Goal: Answer question/provide support

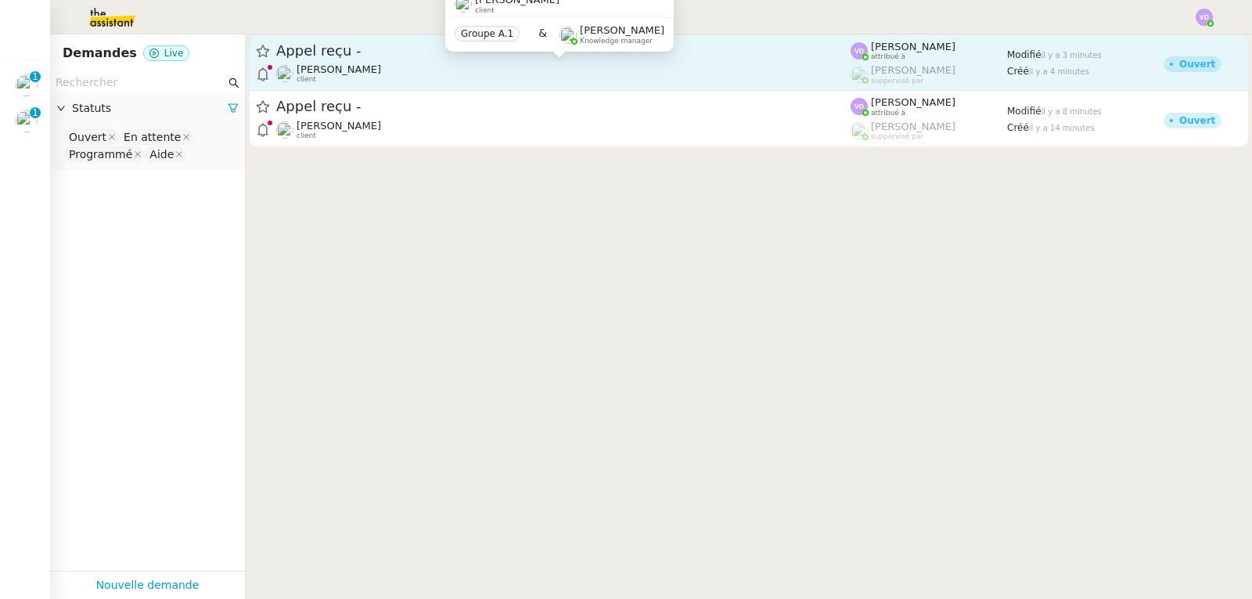
click at [392, 67] on div "Gabrielle Tavernier client" at bounding box center [563, 73] width 575 height 20
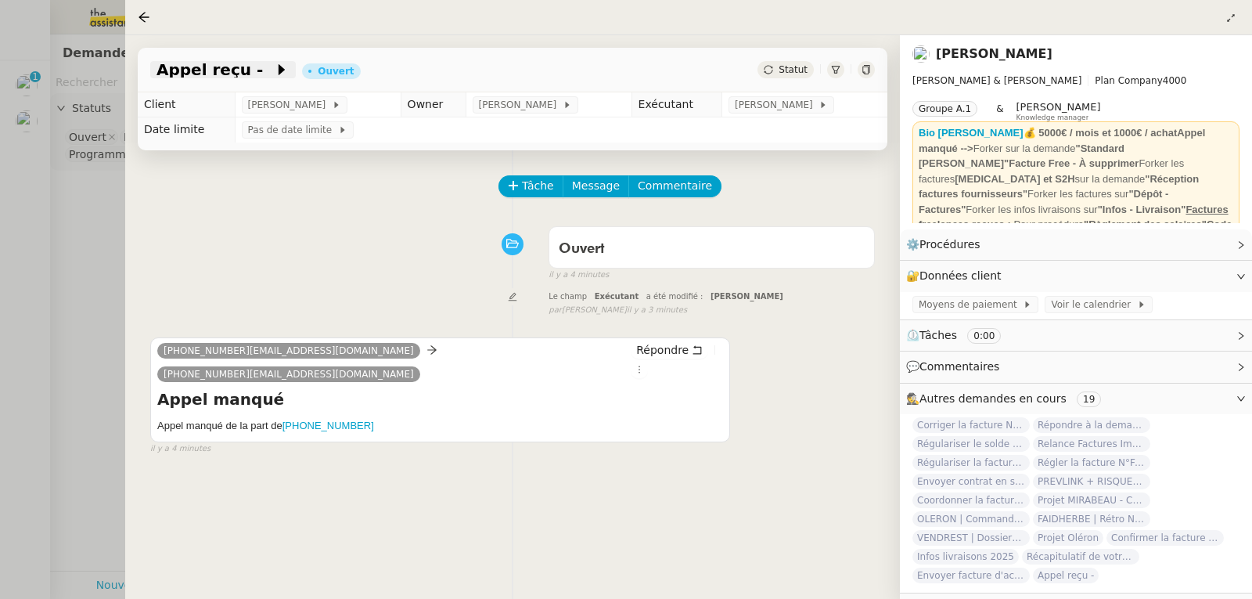
click at [232, 74] on span "Appel reçu -" at bounding box center [215, 70] width 117 height 16
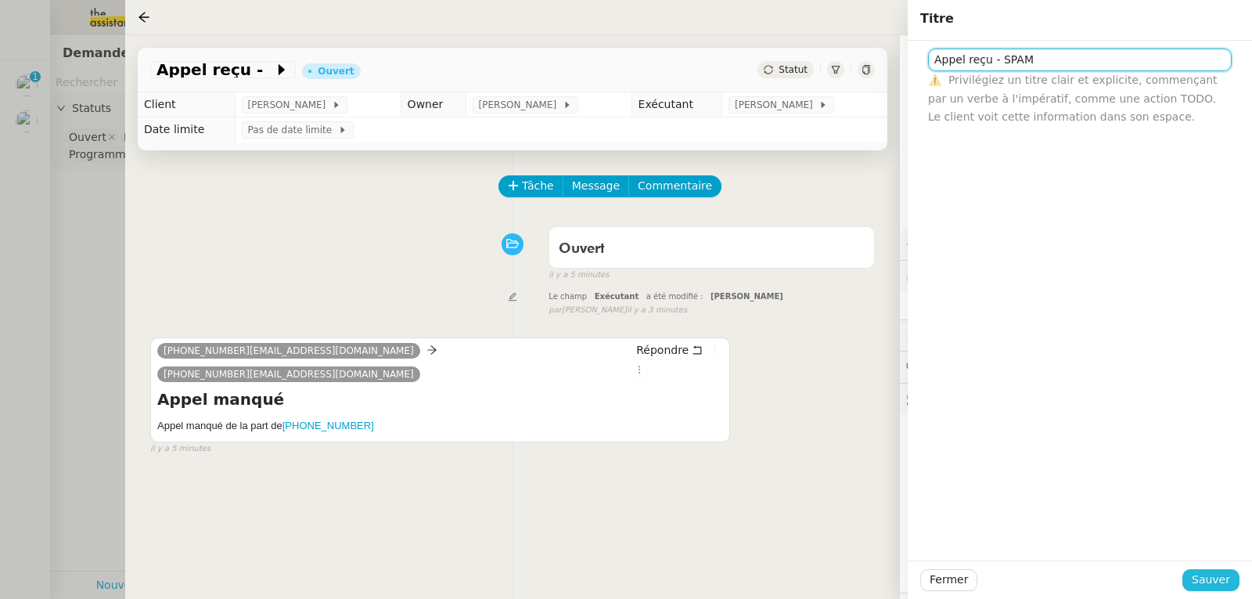
type input "Appel reçu - SPAM"
click at [1209, 584] on span "Sauver" at bounding box center [1211, 580] width 38 height 18
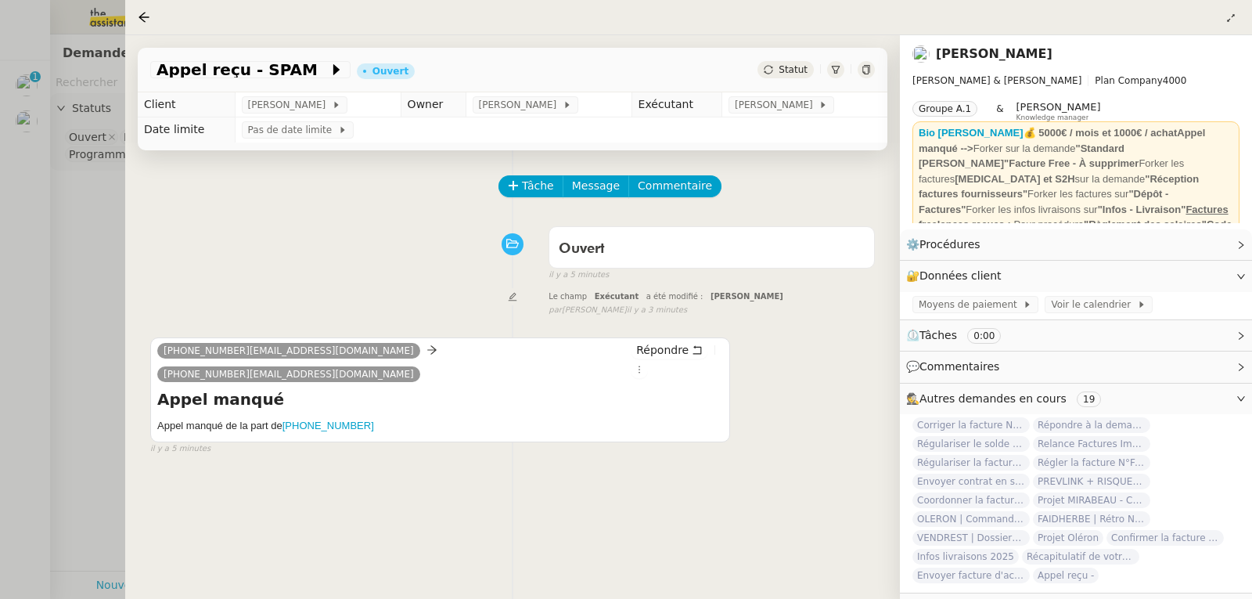
click at [104, 188] on div at bounding box center [626, 299] width 1252 height 599
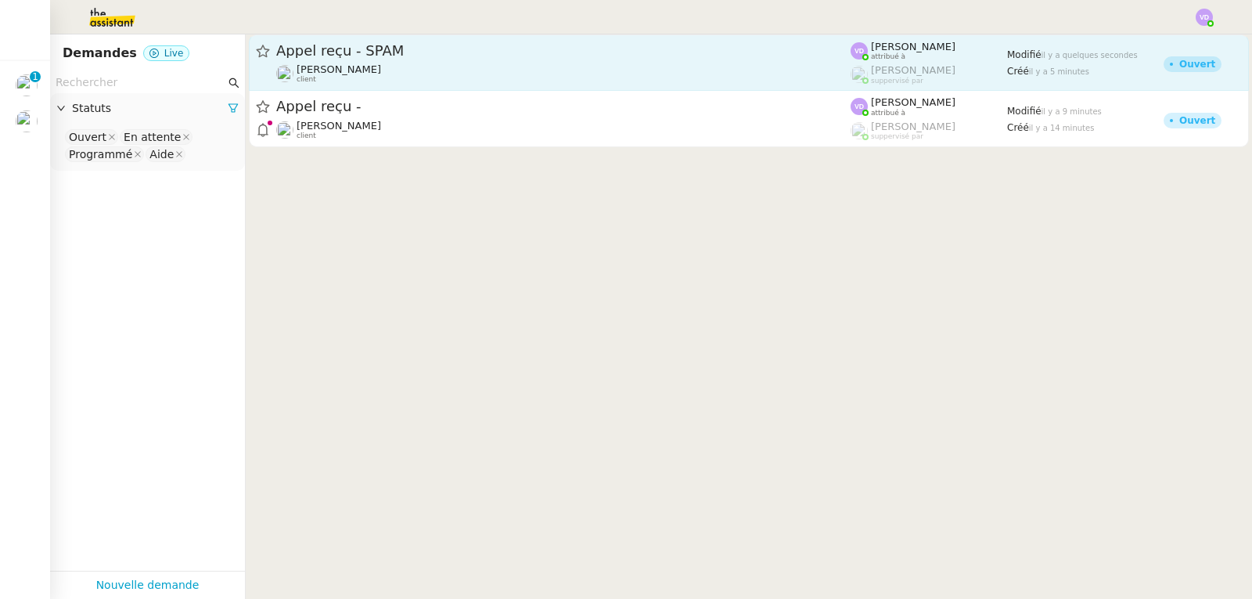
click at [407, 65] on div "Gabrielle Tavernier client" at bounding box center [563, 73] width 575 height 20
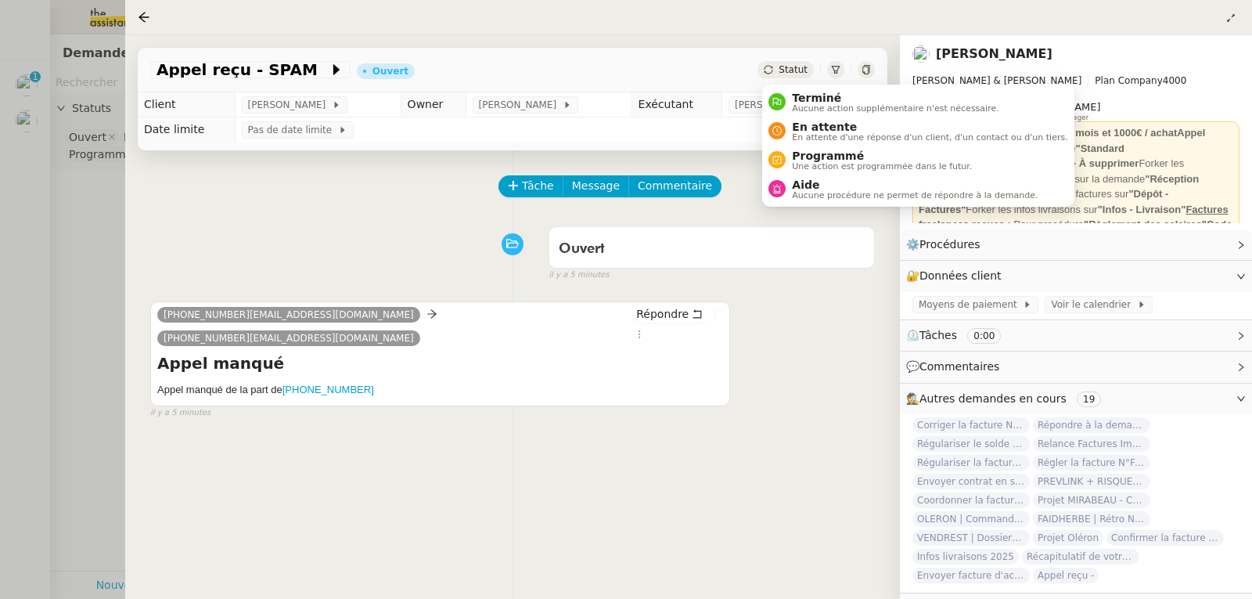
click at [803, 85] on ul "Terminé Aucune action supplémentaire n'est nécessaire. En attente En attente d'…" at bounding box center [918, 146] width 312 height 122
click at [804, 93] on span "Terminé" at bounding box center [895, 98] width 207 height 13
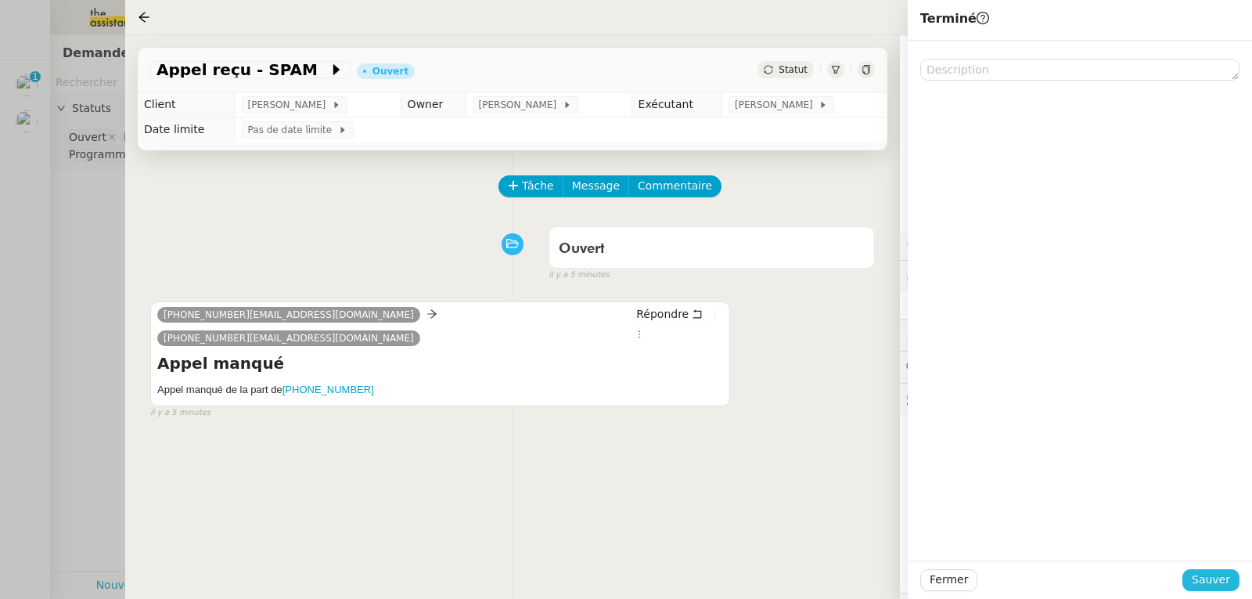
click at [1210, 574] on span "Sauver" at bounding box center [1211, 580] width 38 height 18
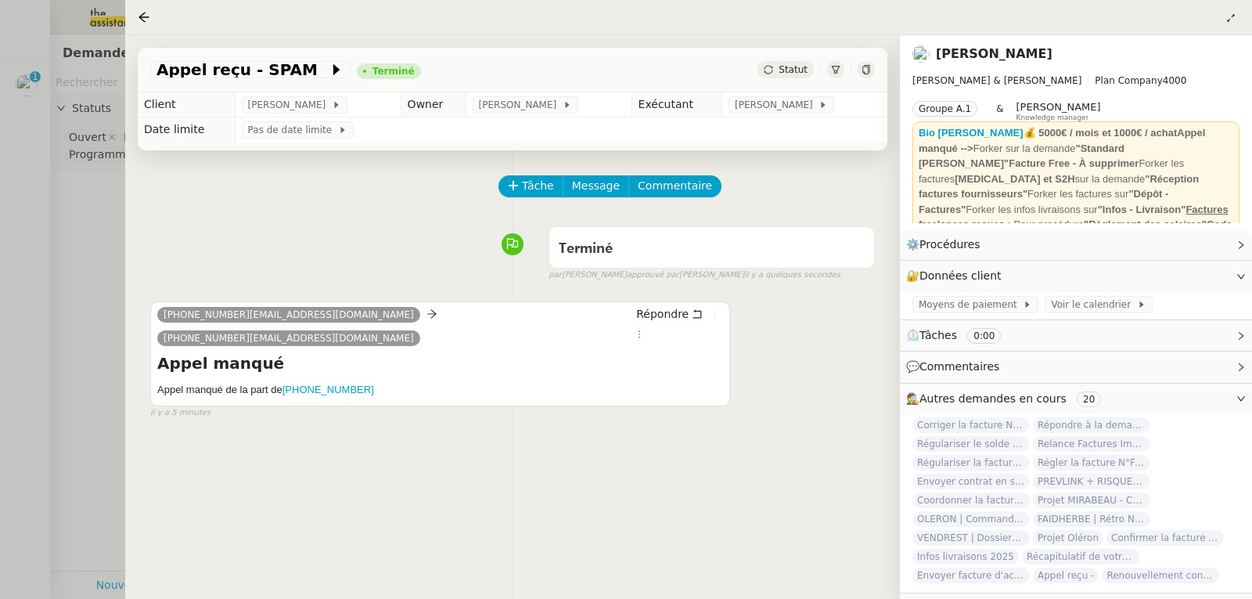
click at [10, 92] on div at bounding box center [626, 299] width 1252 height 599
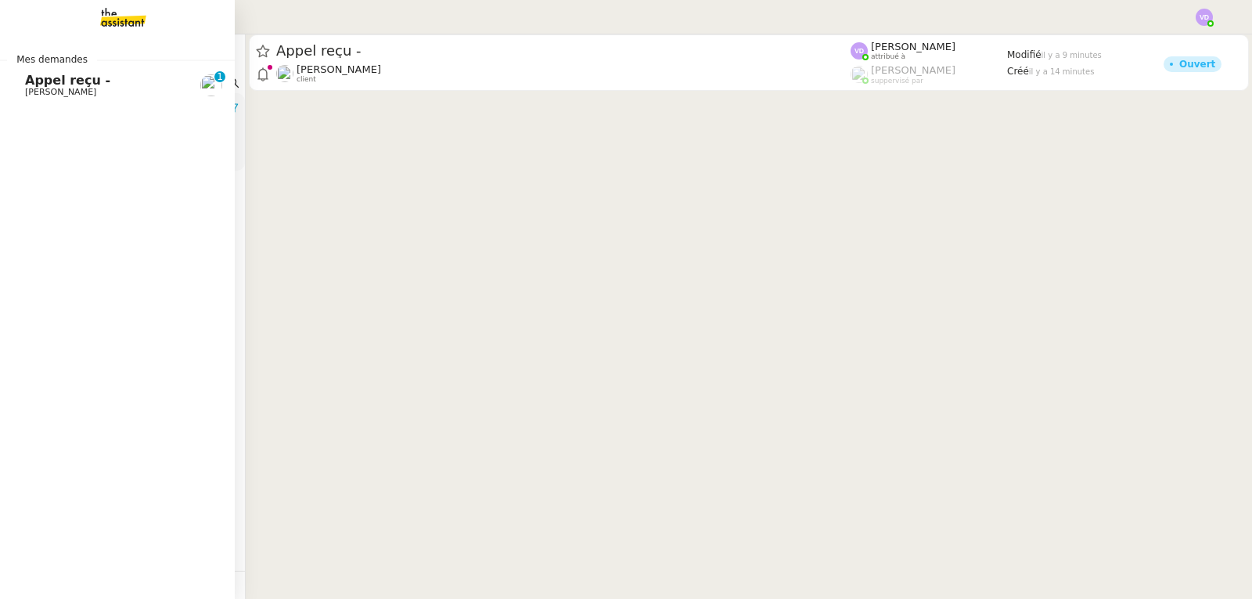
click at [43, 88] on span "[PERSON_NAME]" at bounding box center [60, 92] width 71 height 10
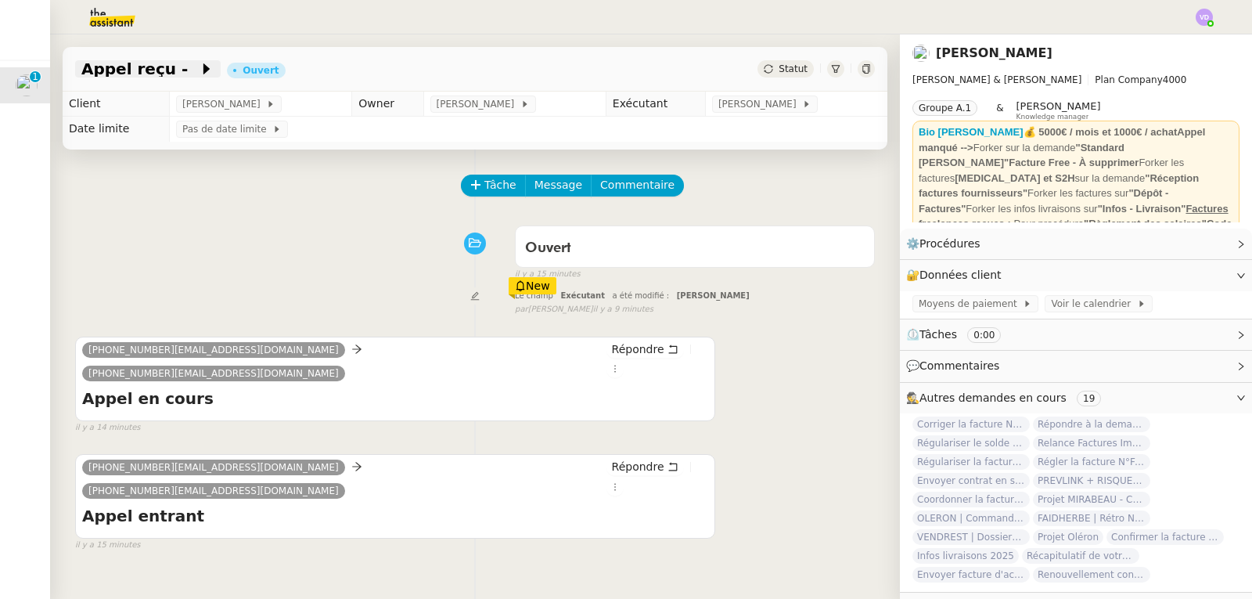
click at [167, 66] on span "Appel reçu -" at bounding box center [139, 69] width 117 height 16
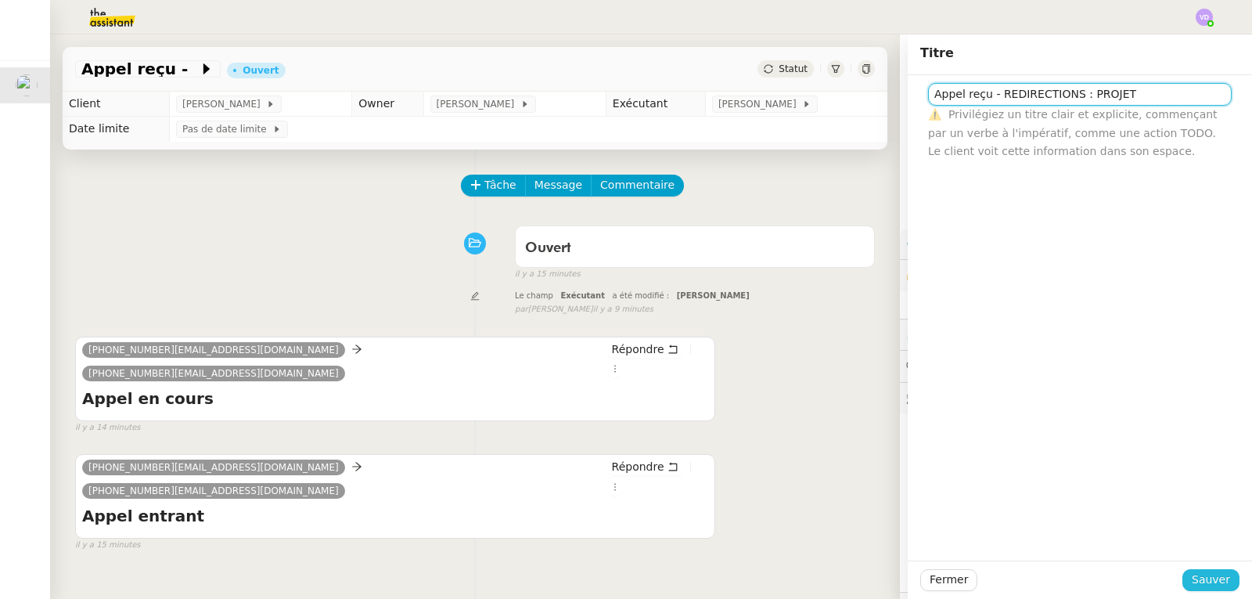
type input "Appel reçu - REDIRECTIONS : PROJET"
click at [1196, 582] on span "Sauver" at bounding box center [1211, 580] width 38 height 18
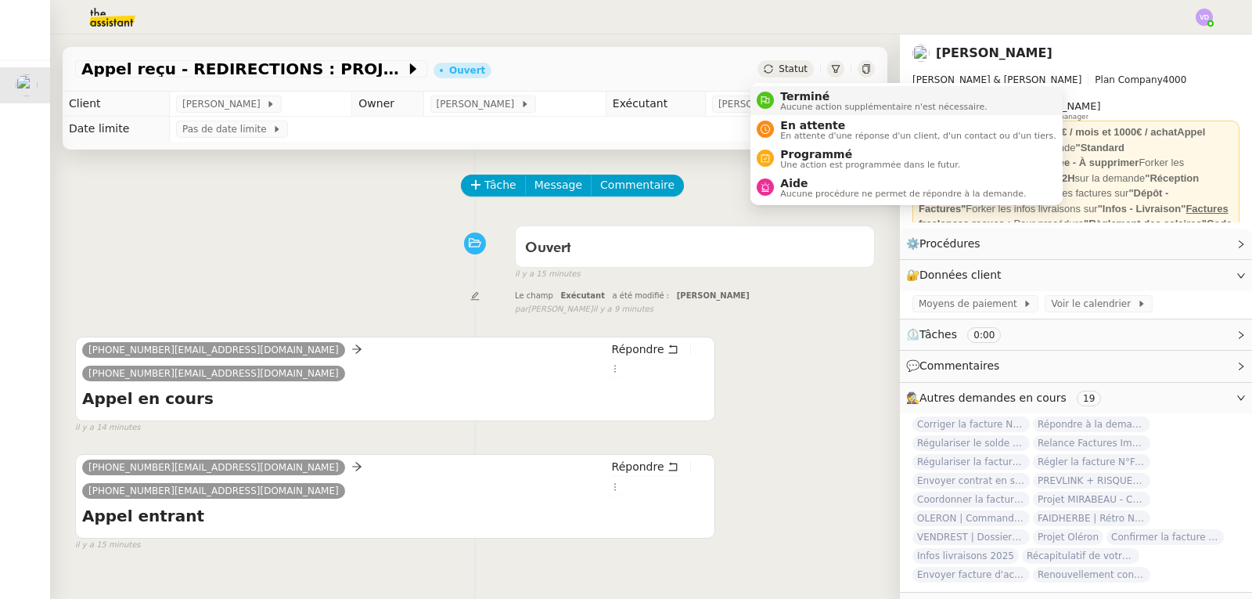
click at [815, 105] on span "Aucune action supplémentaire n'est nécessaire." at bounding box center [883, 107] width 207 height 9
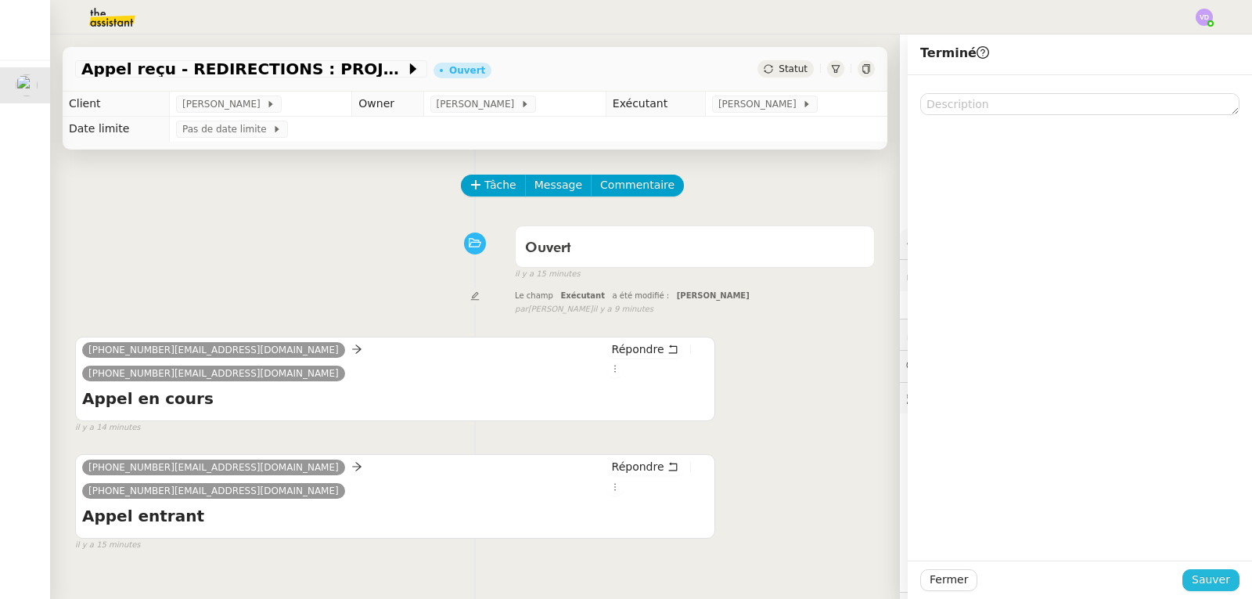
click at [1210, 583] on span "Sauver" at bounding box center [1211, 580] width 38 height 18
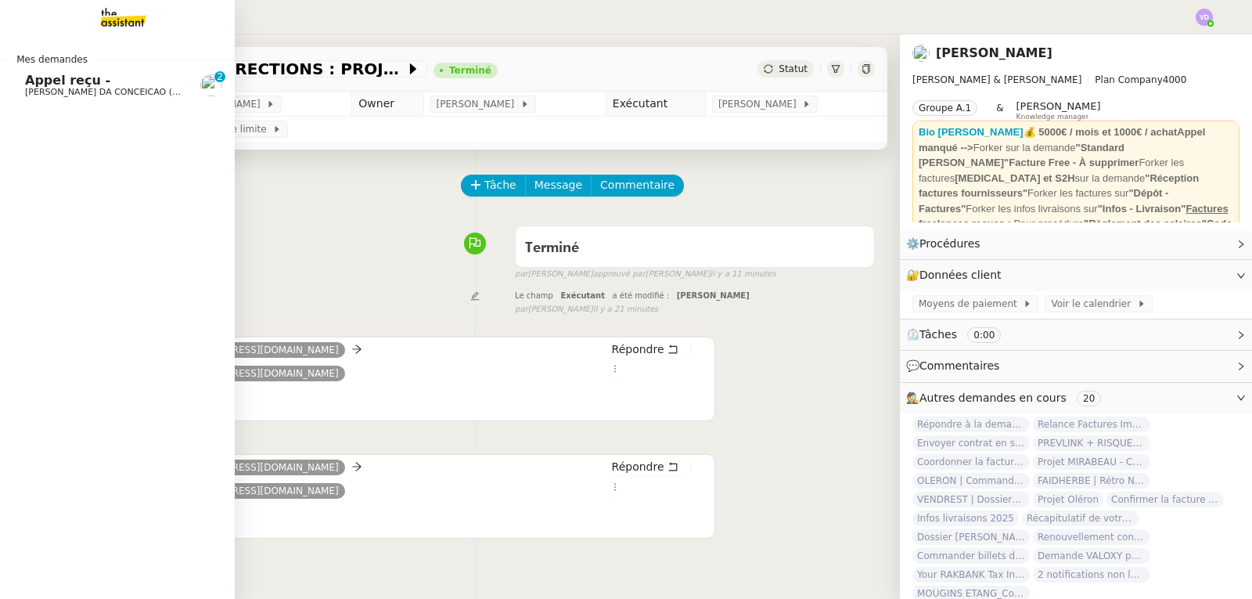
click at [40, 76] on span "Appel reçu -" at bounding box center [67, 80] width 85 height 15
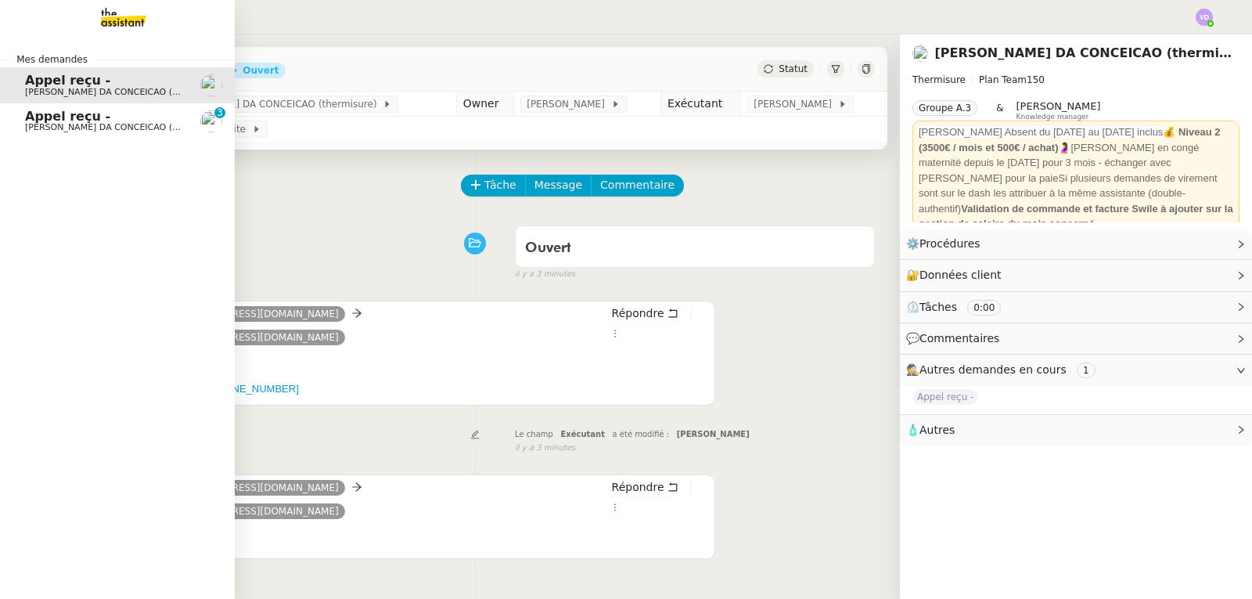
click at [88, 90] on span "Charles DA CONCEICAO (thermisure)" at bounding box center [123, 92] width 197 height 10
click at [42, 122] on span "Appel reçu -" at bounding box center [67, 116] width 85 height 15
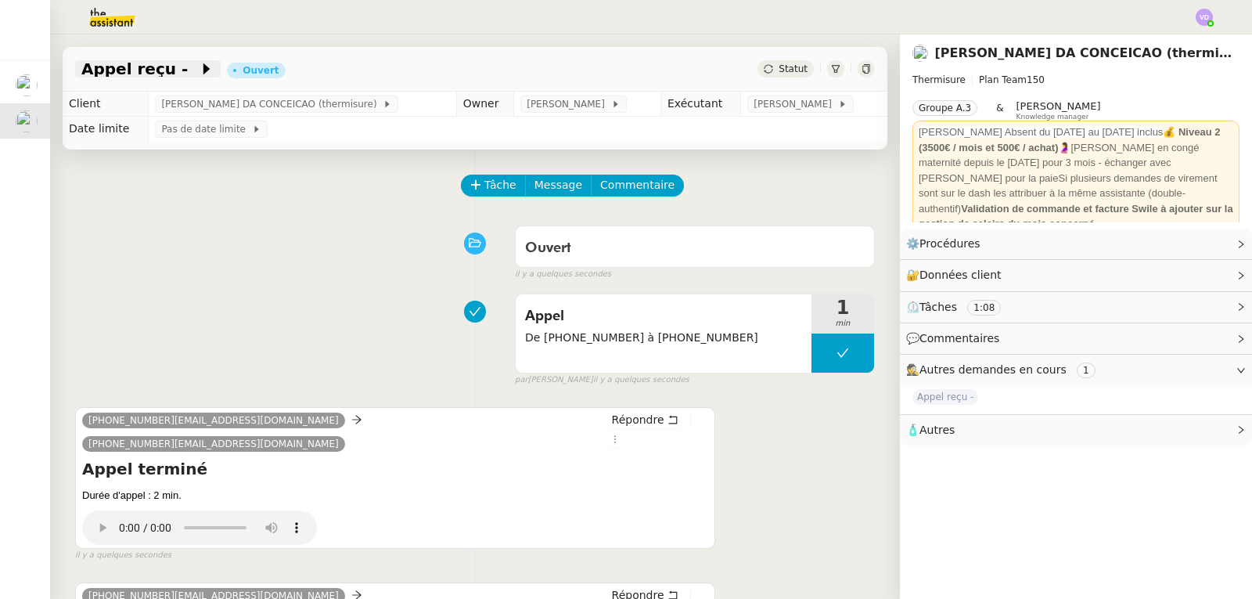
click at [136, 72] on span "Appel reçu -" at bounding box center [139, 69] width 117 height 16
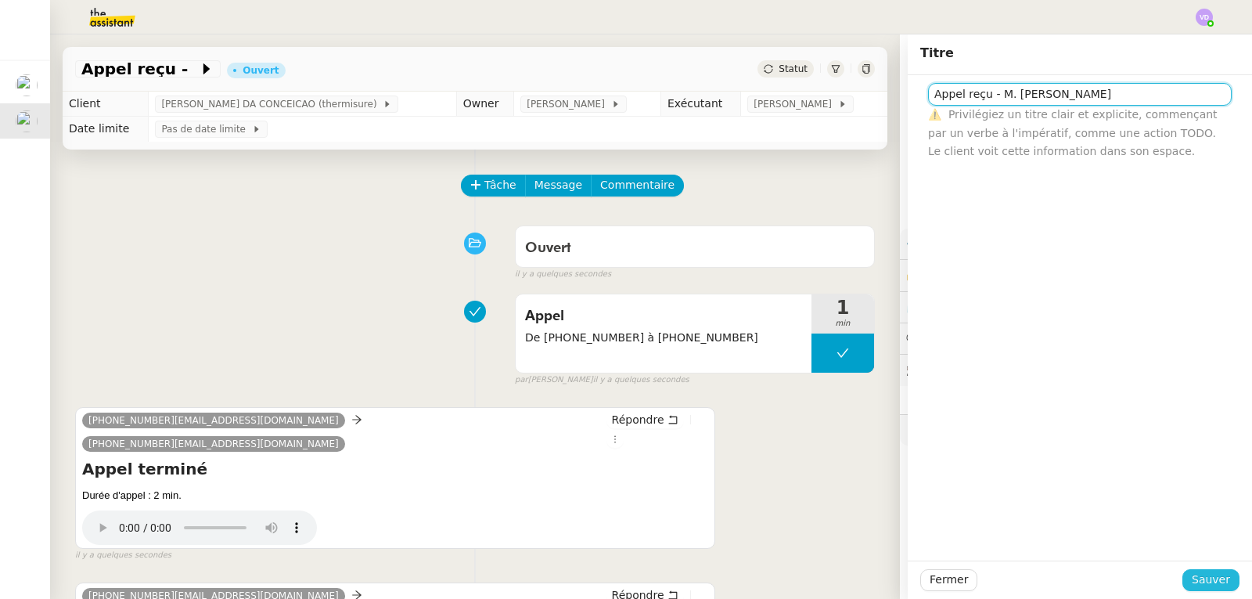
type input "Appel reçu - M. VERIN Marc"
click at [1216, 569] on button "Sauver" at bounding box center [1211, 580] width 57 height 22
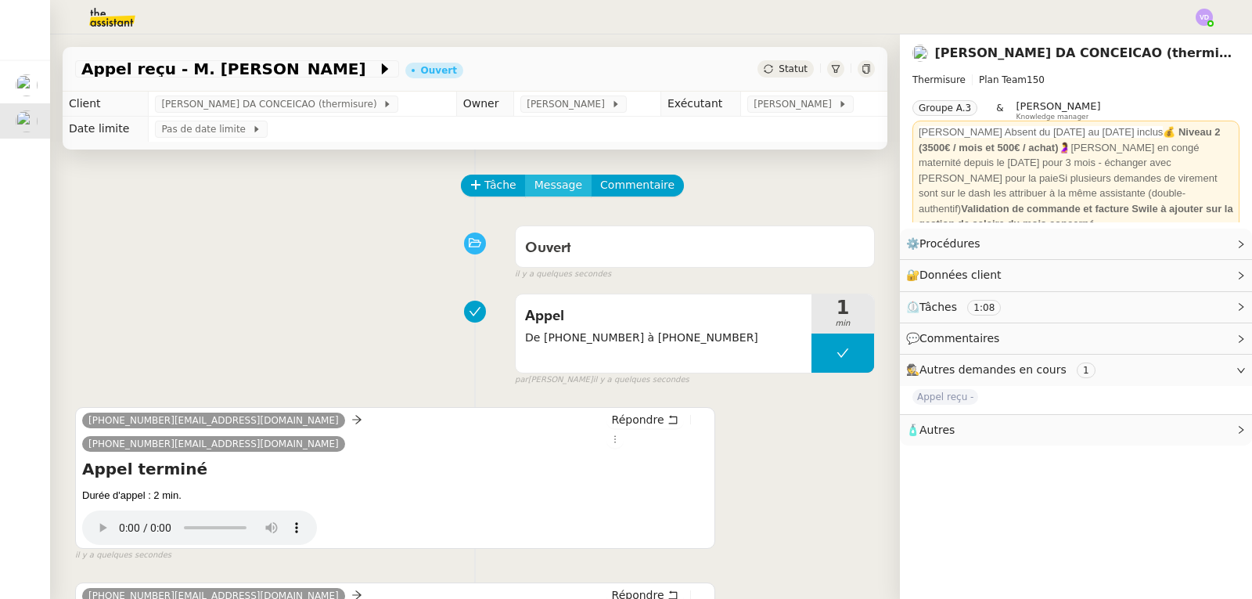
click at [535, 190] on span "Message" at bounding box center [559, 185] width 48 height 18
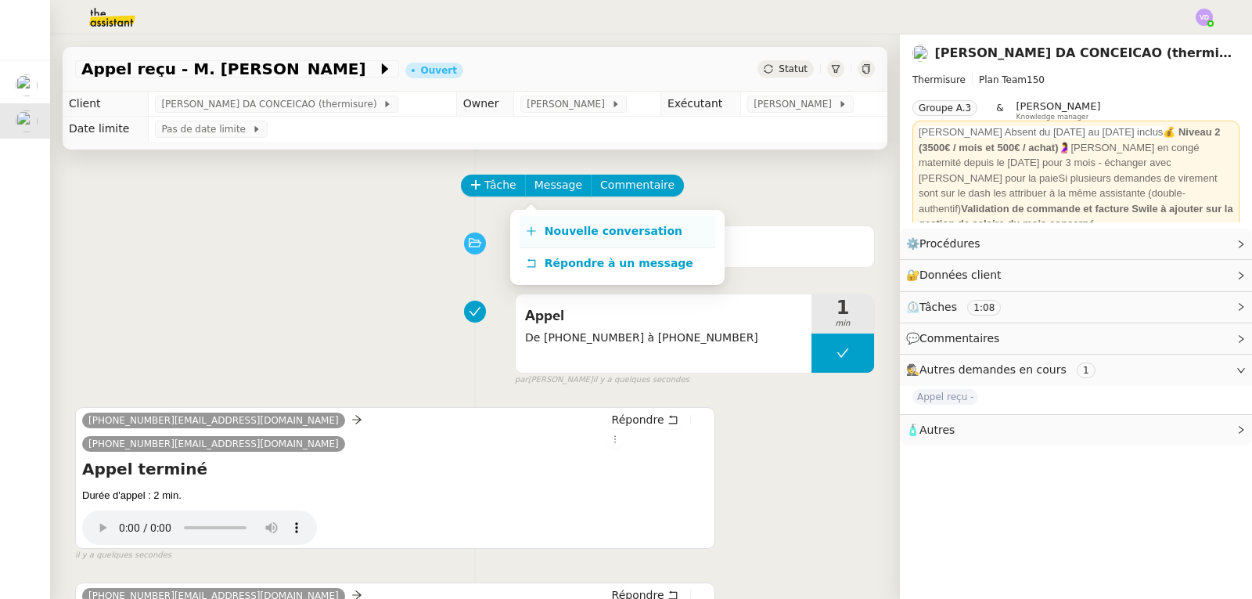
click at [554, 236] on span "Nouvelle conversation" at bounding box center [614, 231] width 138 height 13
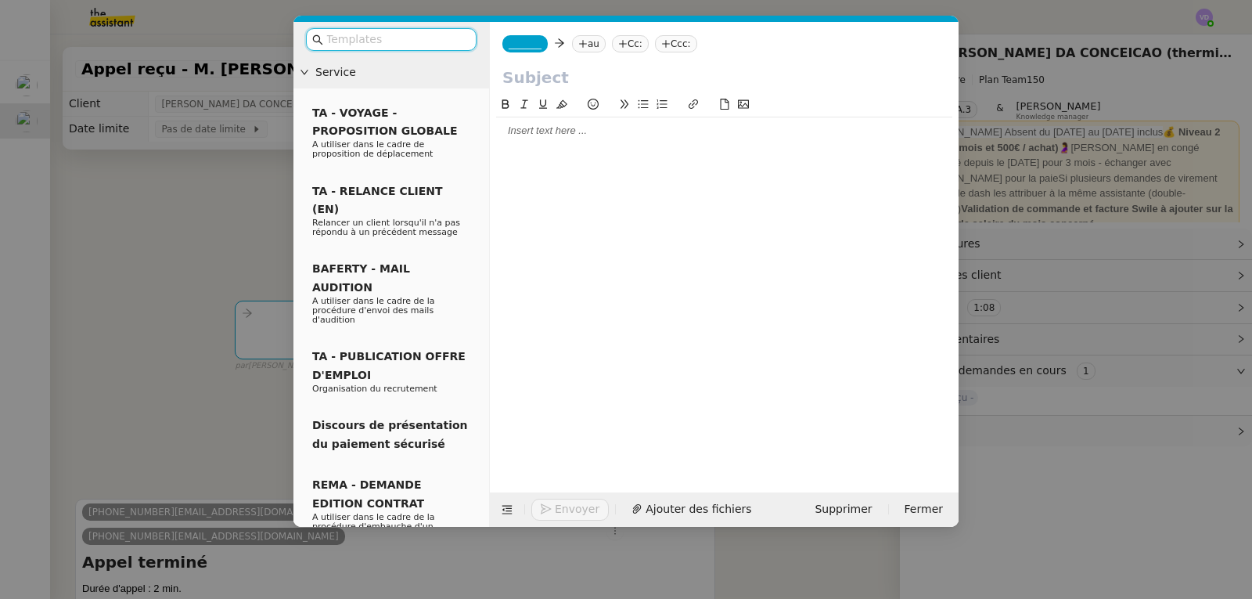
click at [513, 42] on span "_______" at bounding box center [525, 43] width 33 height 11
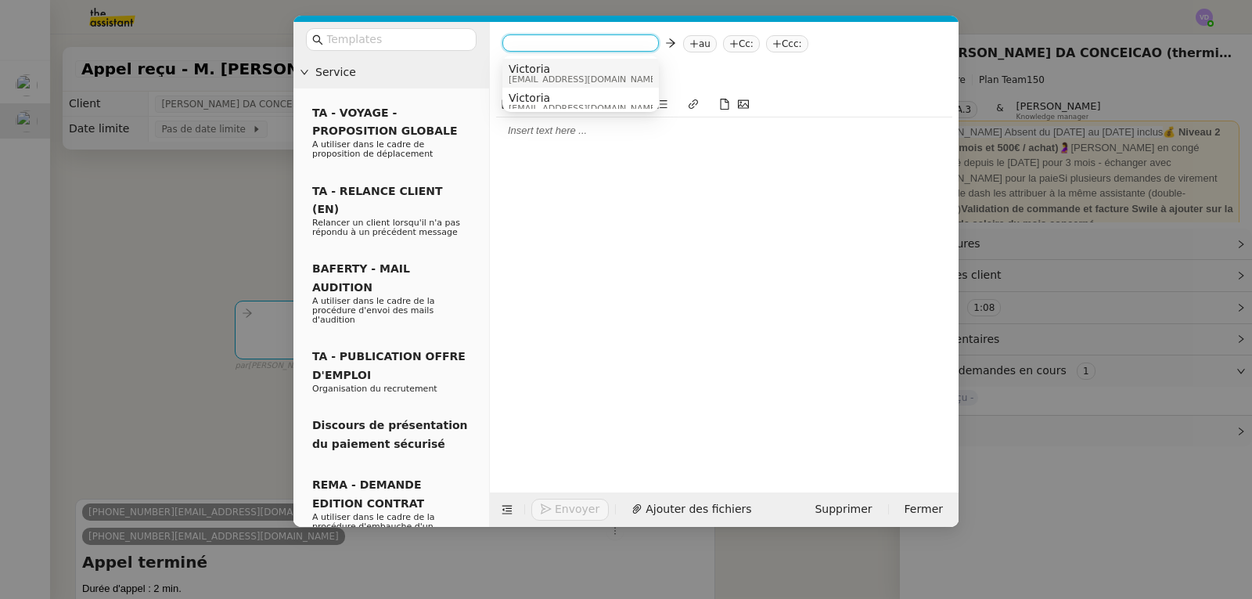
click at [528, 68] on span "Victoria" at bounding box center [584, 69] width 150 height 13
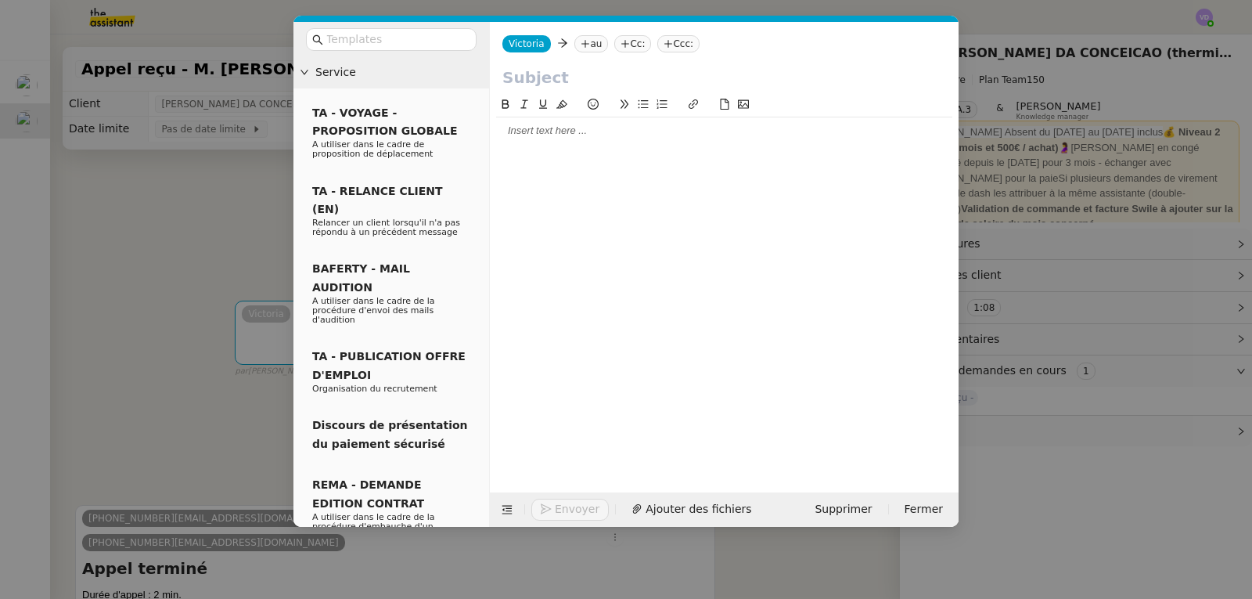
click at [585, 41] on icon at bounding box center [585, 44] width 1 height 8
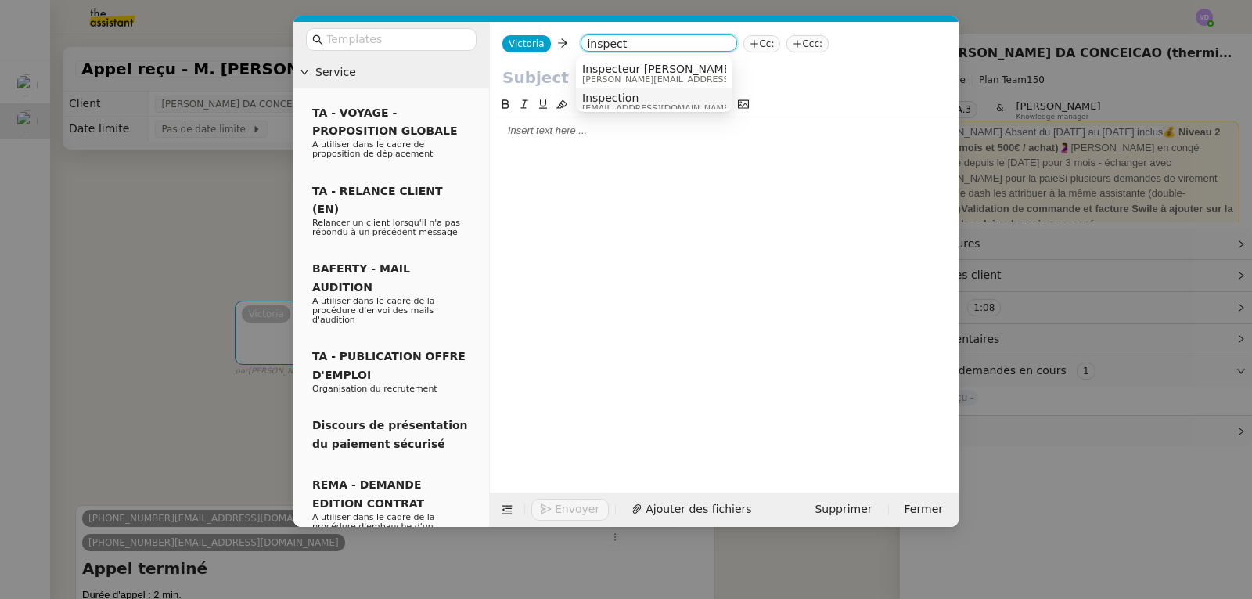
type input "inspect"
click at [614, 97] on span "Inspection" at bounding box center [657, 98] width 150 height 13
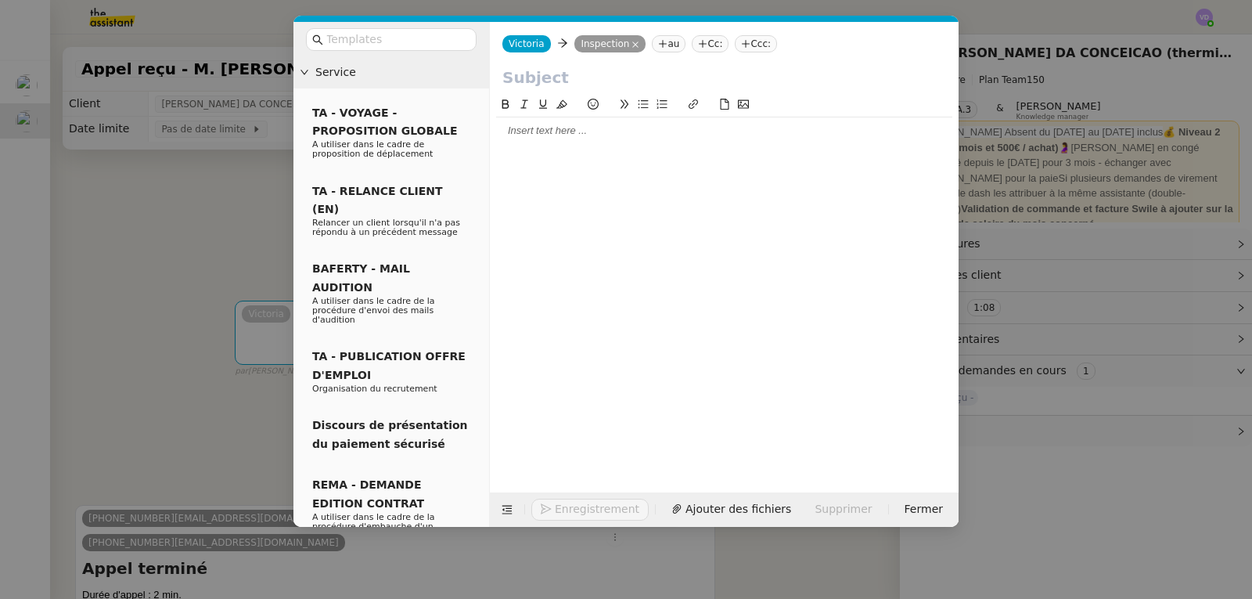
click at [591, 82] on input "text" at bounding box center [725, 77] width 444 height 23
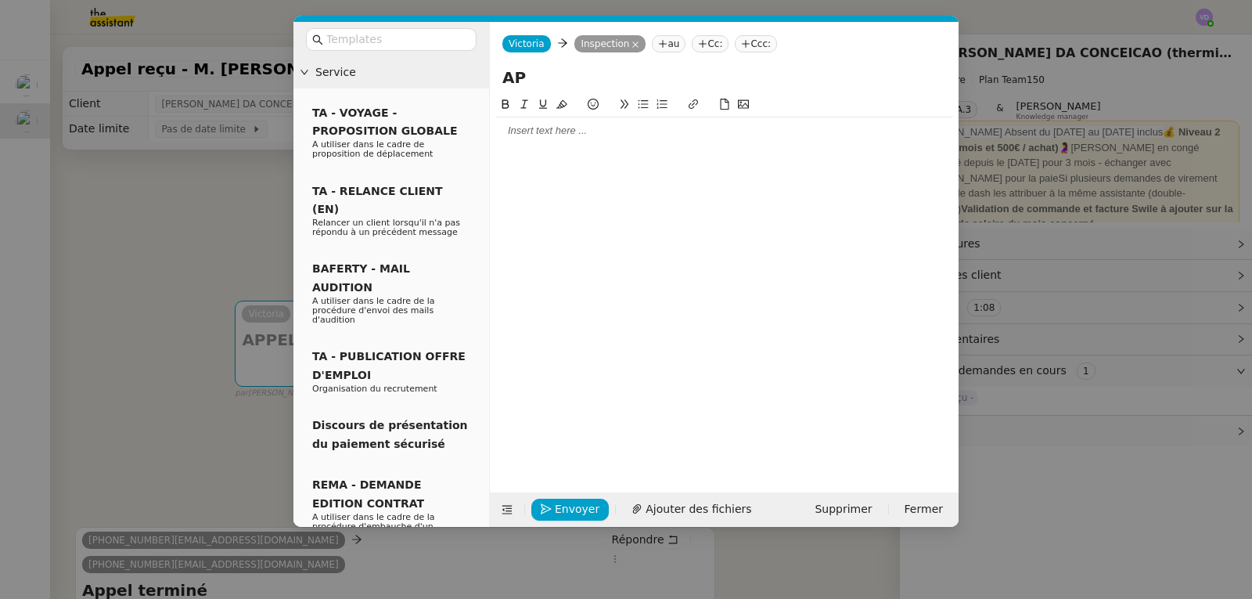
type input "A"
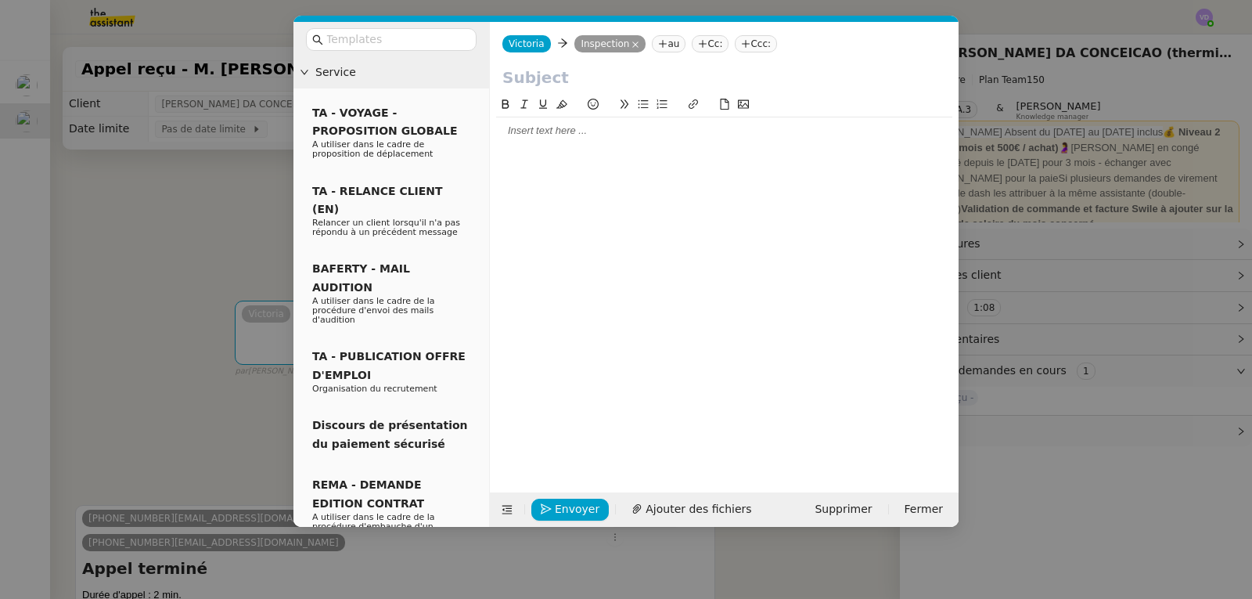
click at [154, 221] on nz-modal-container "Service TA - VOYAGE - PROPOSITION GLOBALE A utiliser dans le cadre de propositi…" at bounding box center [626, 299] width 1252 height 599
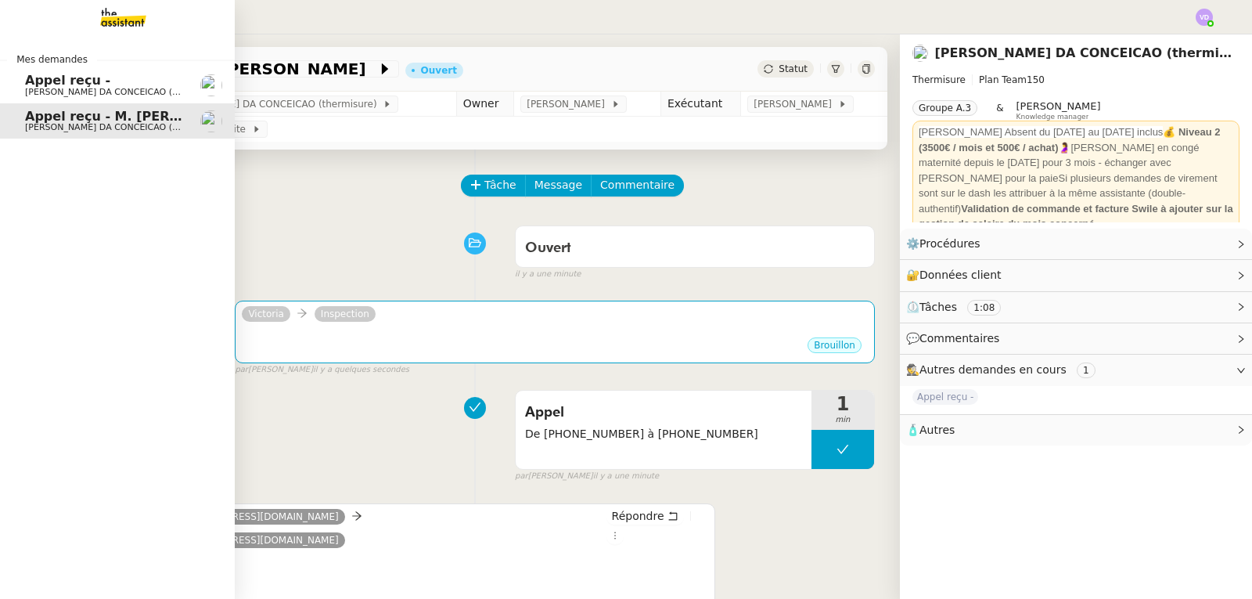
drag, startPoint x: 45, startPoint y: 78, endPoint x: 60, endPoint y: 80, distance: 15.7
click at [45, 78] on span "Appel reçu -" at bounding box center [67, 80] width 85 height 15
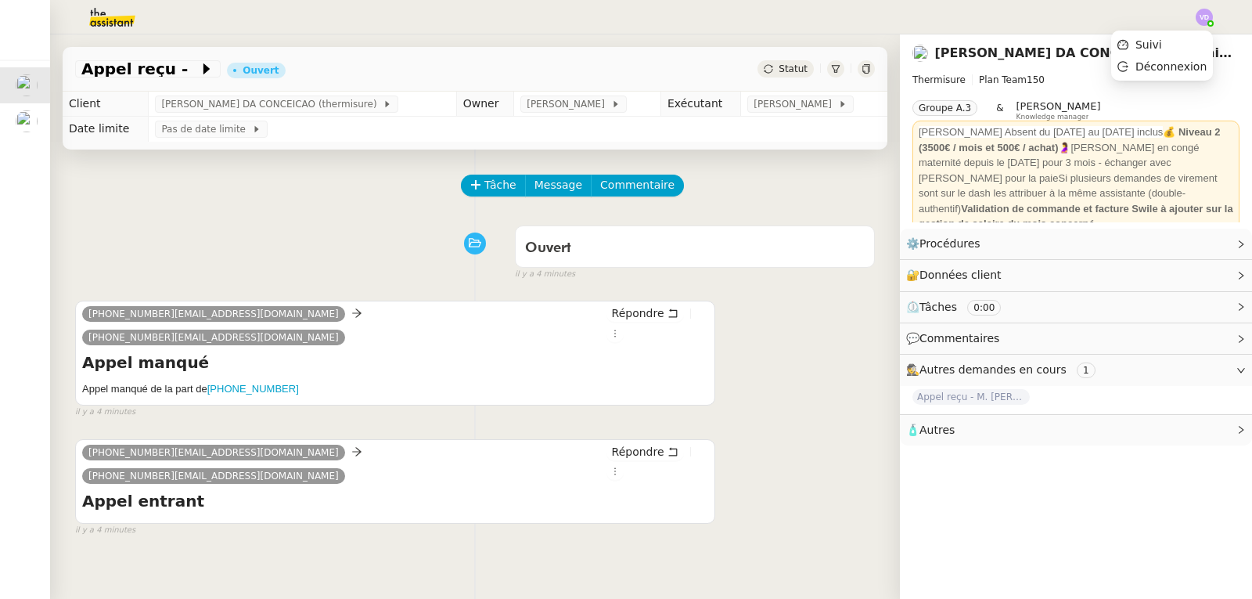
click at [1208, 21] on div at bounding box center [1204, 17] width 17 height 17
click at [1203, 20] on img at bounding box center [1204, 17] width 17 height 17
click at [1166, 38] on li "Suivi" at bounding box center [1162, 45] width 102 height 22
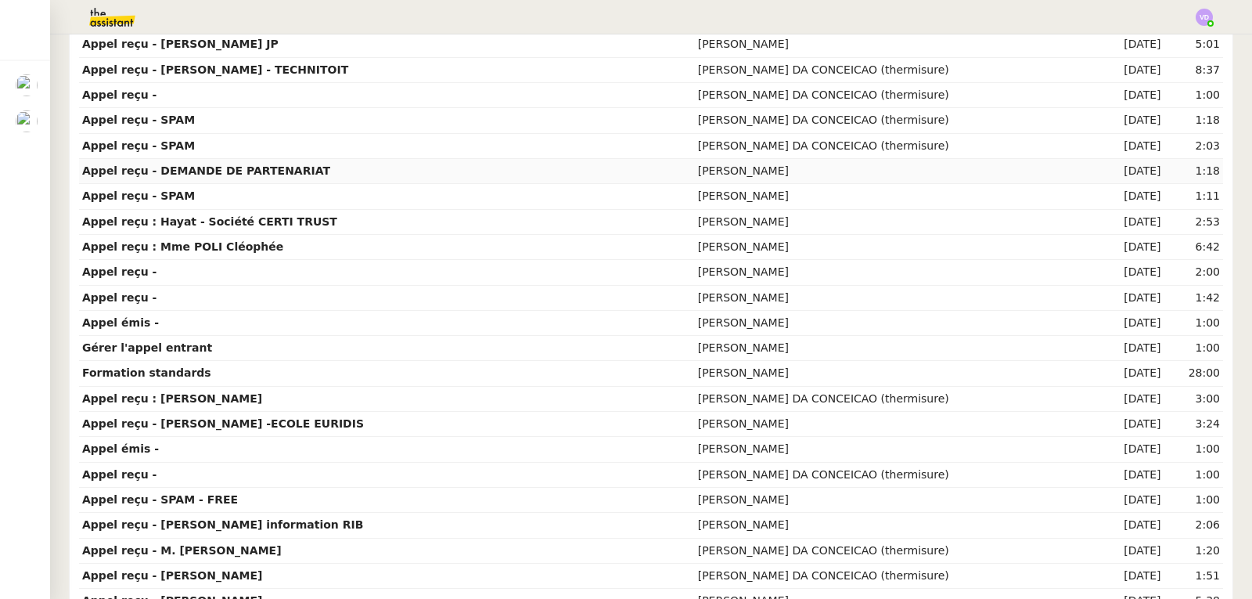
scroll to position [783, 0]
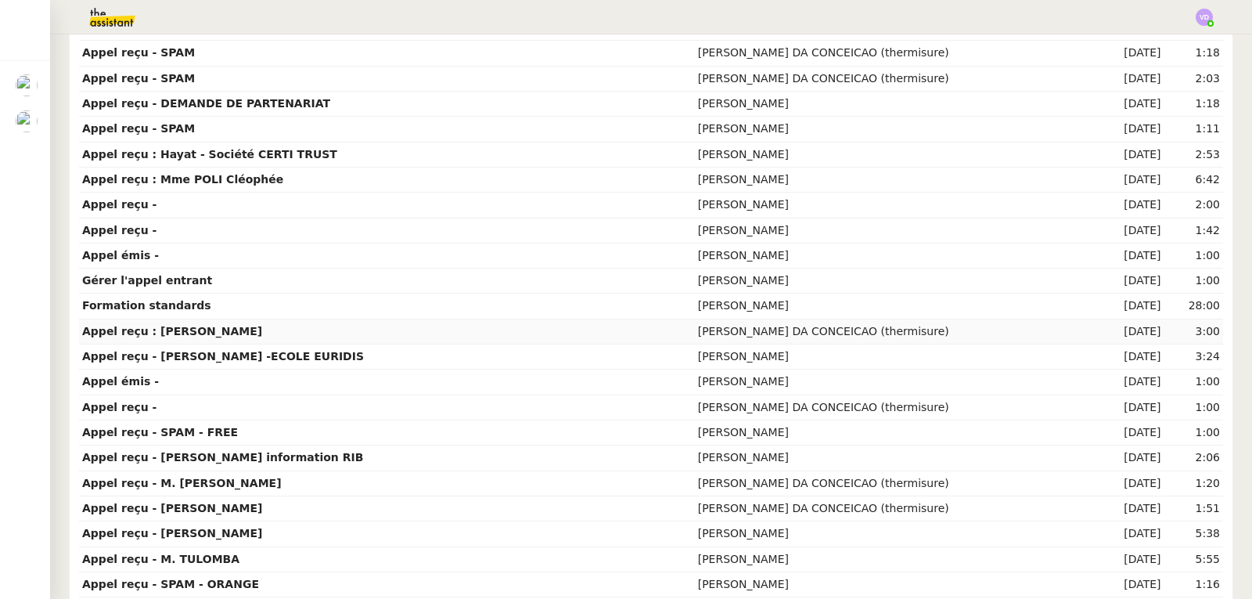
click at [360, 338] on td "Appel reçu : Mme THIERRY Helene" at bounding box center [387, 331] width 616 height 25
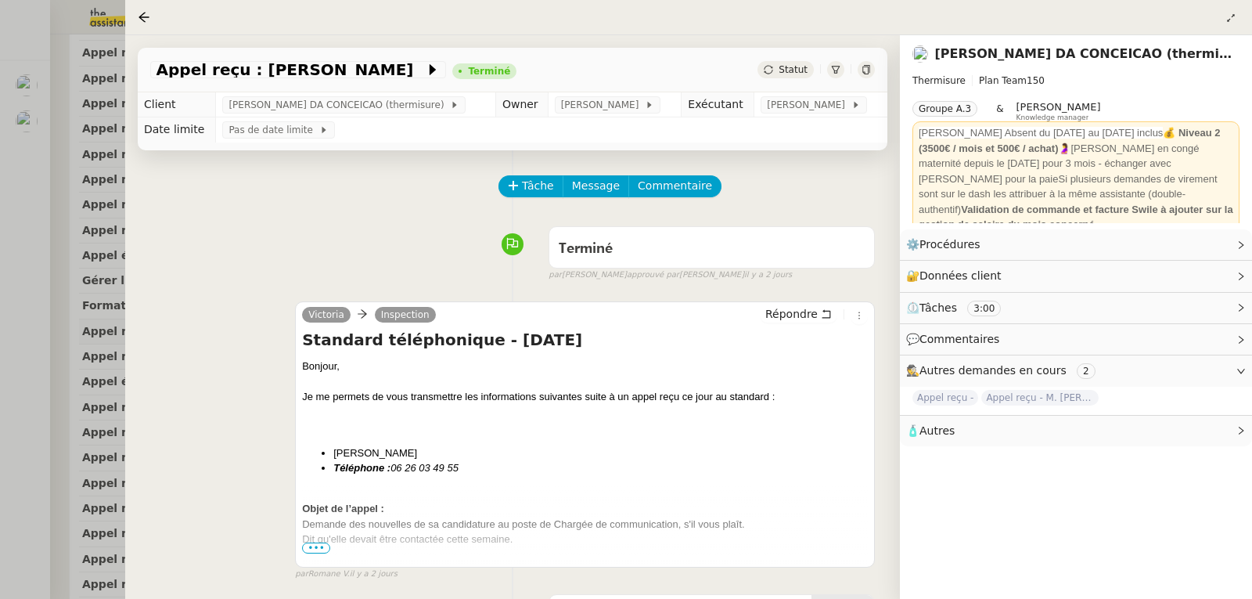
scroll to position [157, 0]
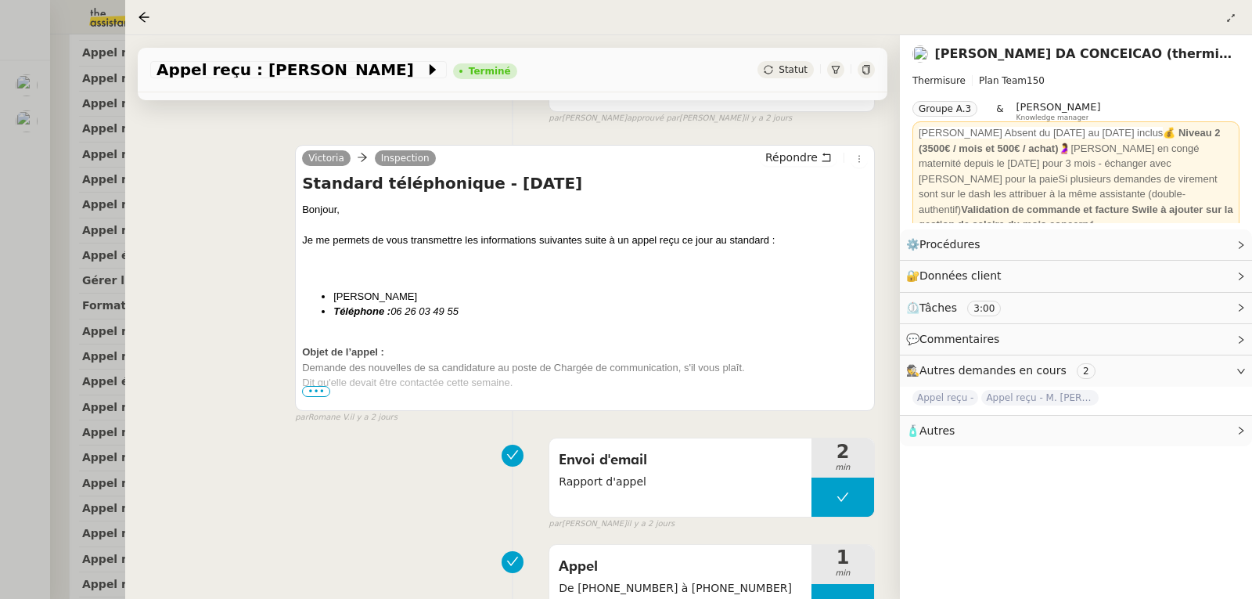
click at [326, 396] on span "•••" at bounding box center [316, 391] width 28 height 11
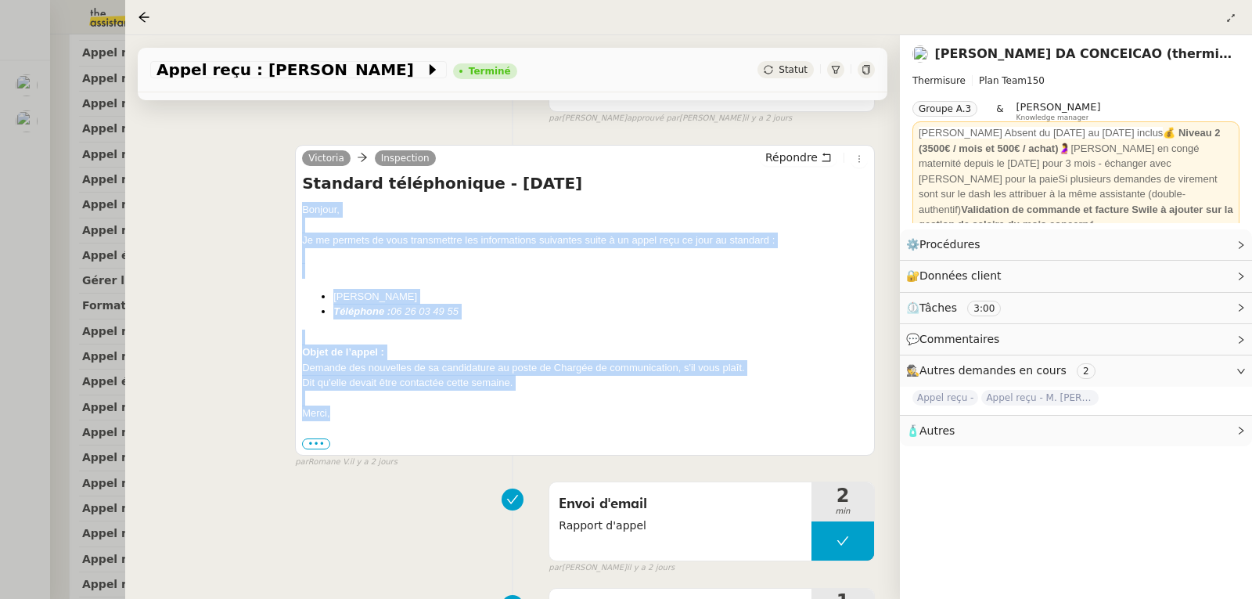
drag, startPoint x: 301, startPoint y: 211, endPoint x: 350, endPoint y: 409, distance: 203.1
click at [350, 409] on div "Bonjour, Je me permets de vous transmettre les informations suivantes suite à u…" at bounding box center [585, 326] width 566 height 249
copy div "Bonjour, Je me permets de vous transmettre les informations suivantes suite à u…"
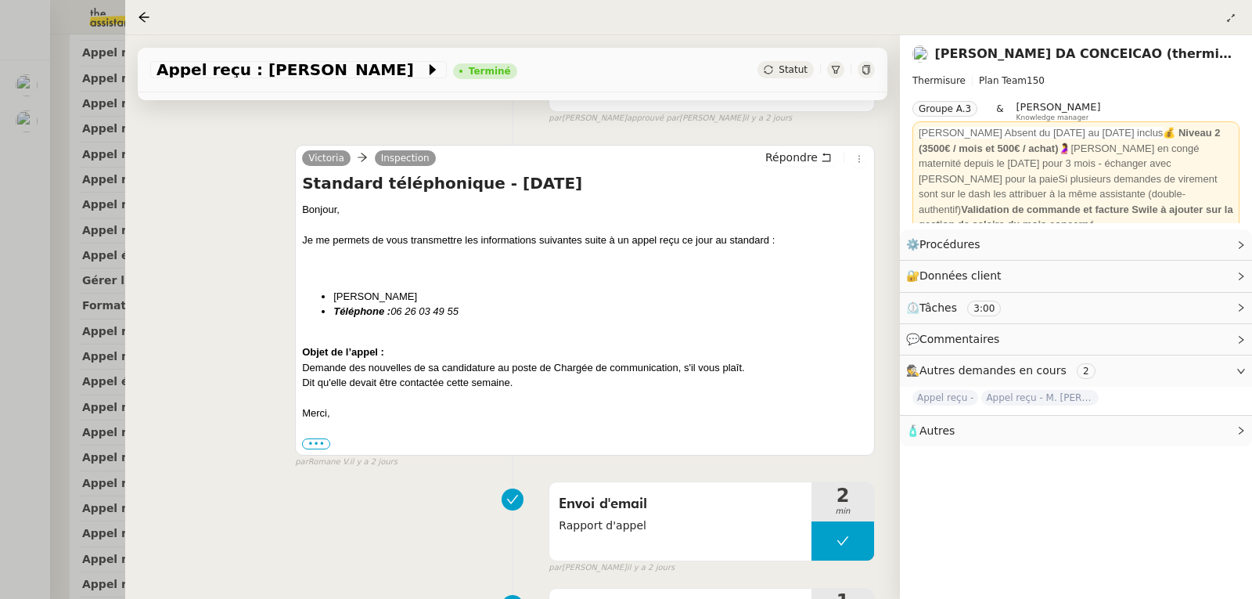
click at [0, 193] on div at bounding box center [626, 299] width 1252 height 599
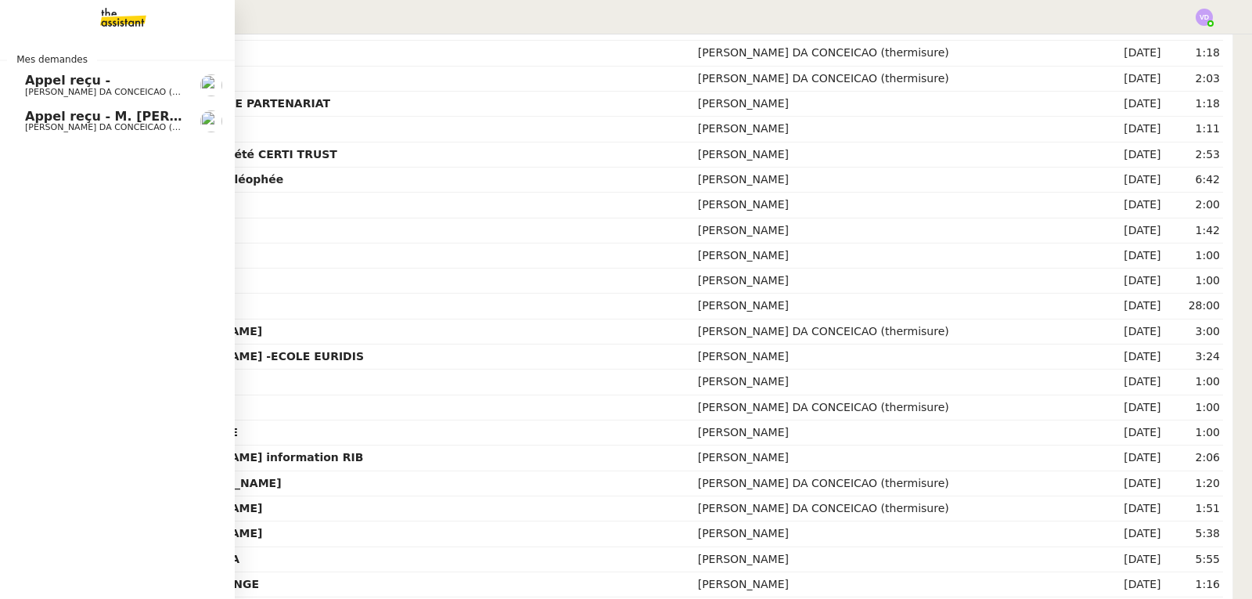
drag, startPoint x: 77, startPoint y: 113, endPoint x: 214, endPoint y: 150, distance: 141.8
click at [77, 113] on span "Appel reçu - M. VERIN Marc" at bounding box center [139, 116] width 228 height 15
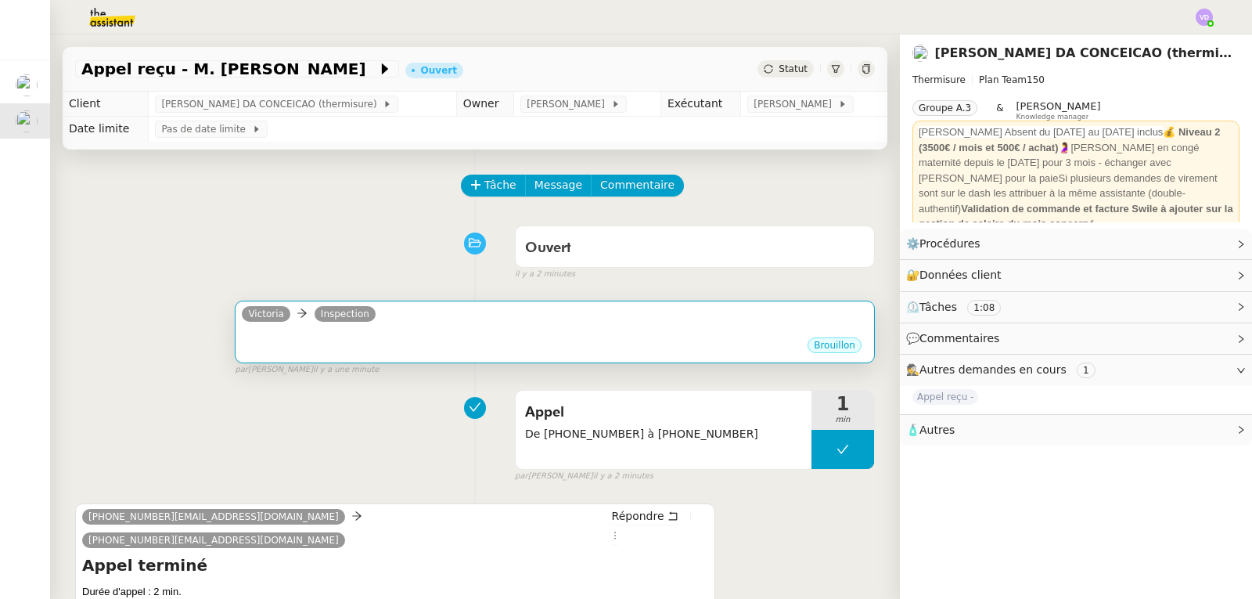
click at [534, 326] on div "Victoria Inspection" at bounding box center [555, 315] width 626 height 23
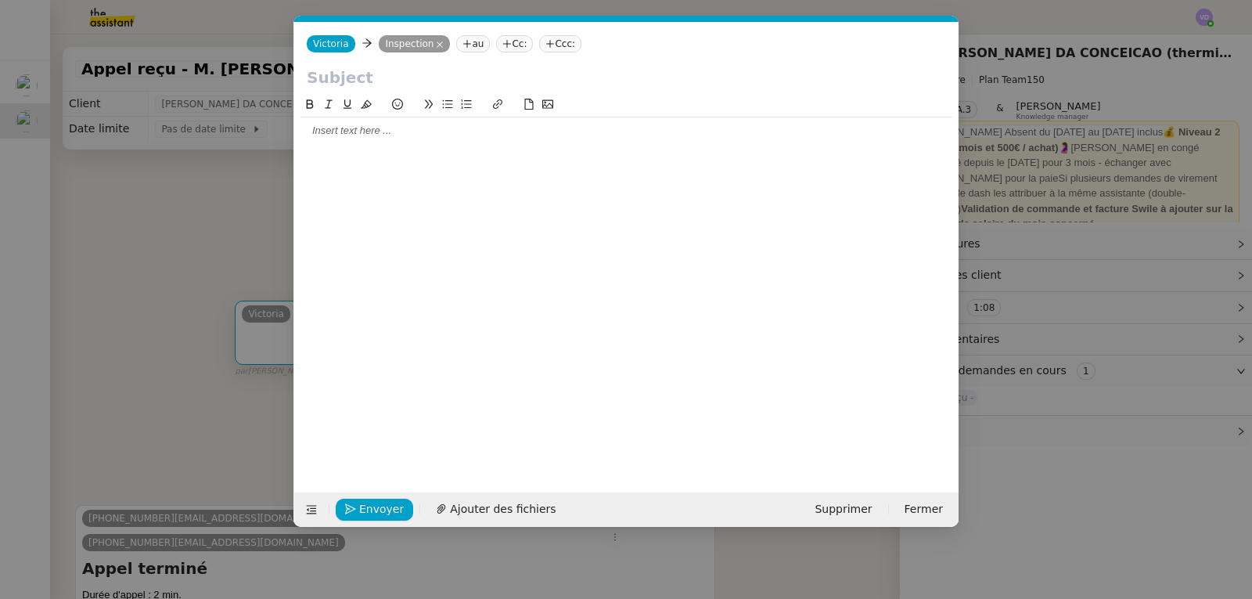
scroll to position [0, 33]
click at [443, 125] on div at bounding box center [627, 131] width 652 height 14
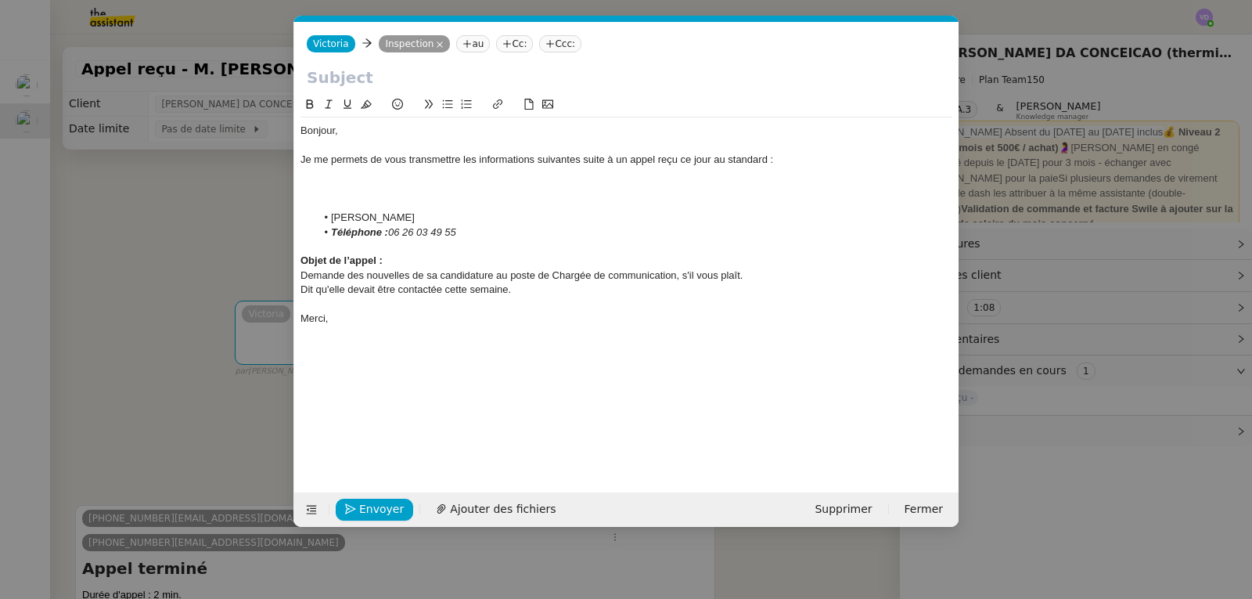
scroll to position [0, 0]
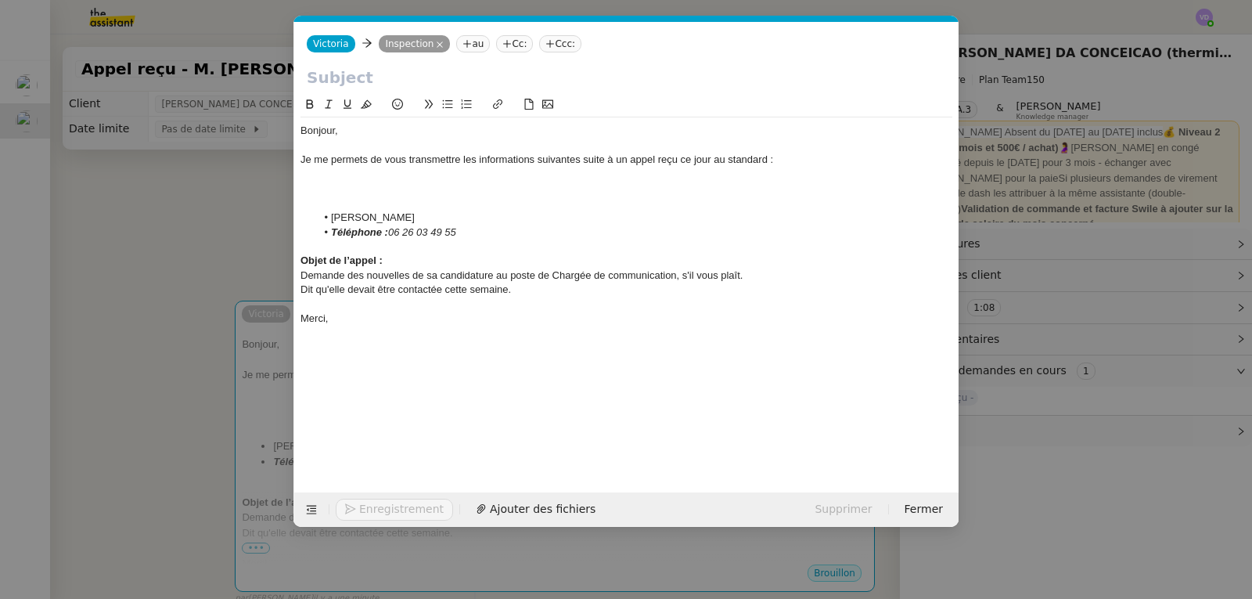
click at [388, 73] on input "text" at bounding box center [626, 77] width 639 height 23
type input "a"
click at [121, 220] on nz-modal-container "Service TA - VOYAGE - PROPOSITION GLOBALE A utiliser dans le cadre de propositi…" at bounding box center [626, 299] width 1252 height 599
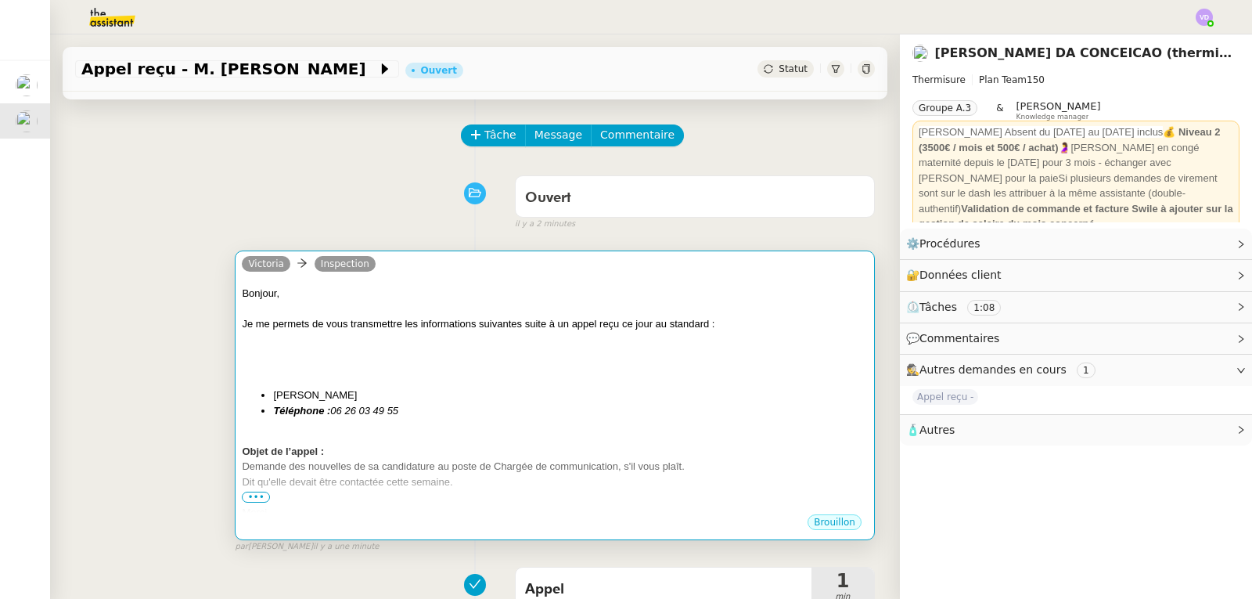
scroll to position [78, 0]
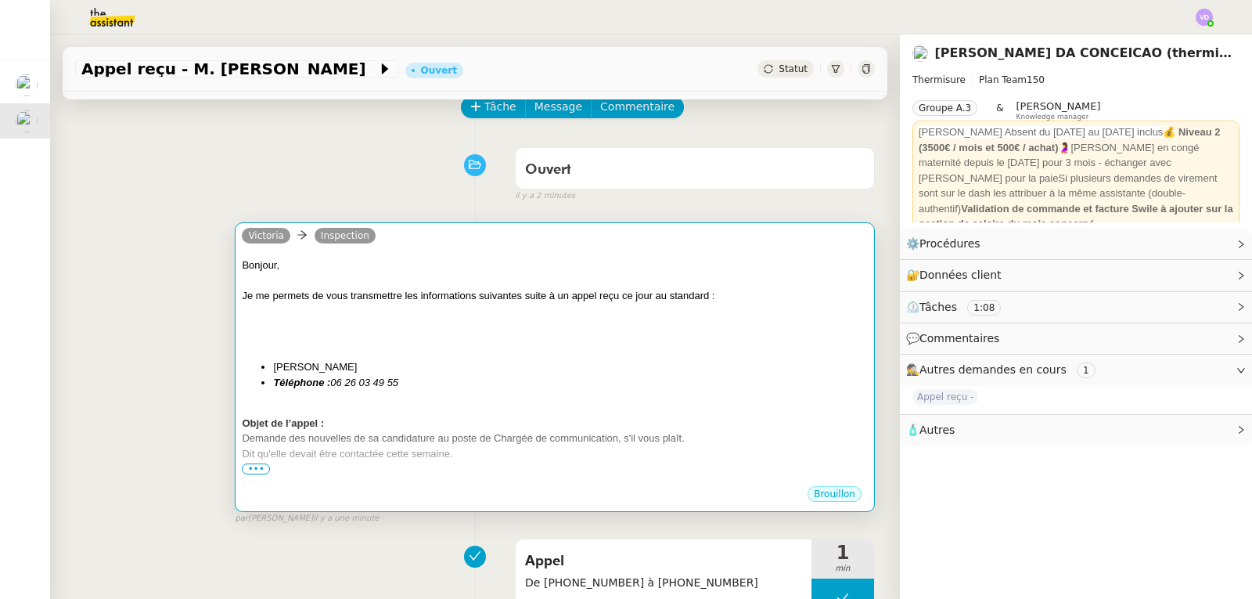
click at [401, 364] on li "Mme THIERRY Helene" at bounding box center [570, 367] width 595 height 16
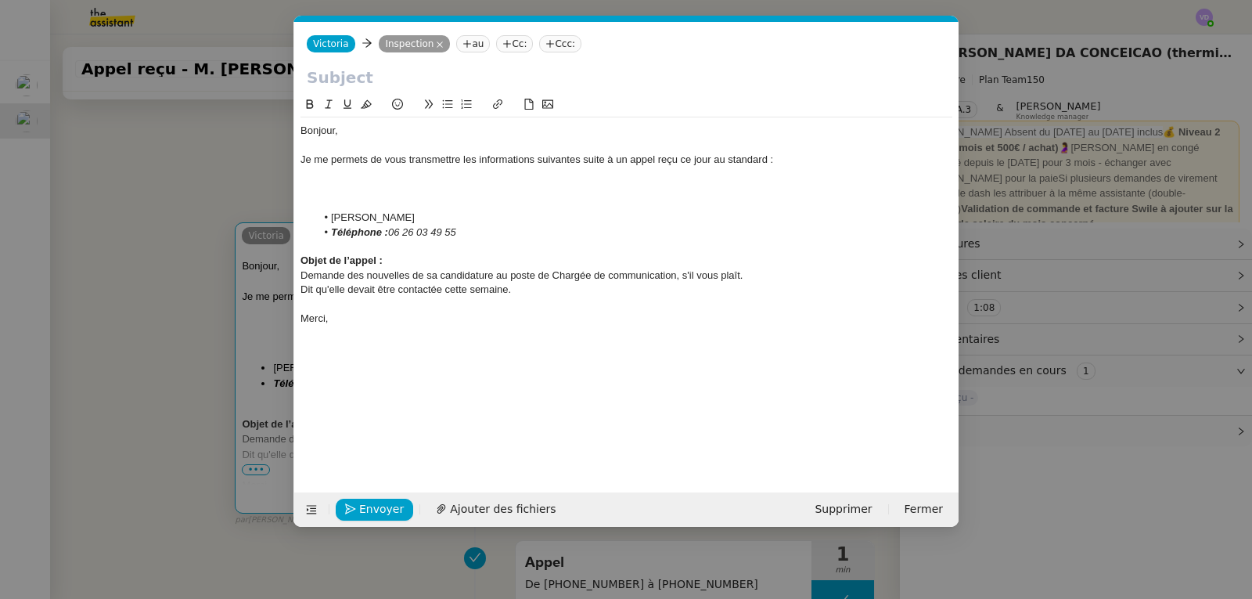
scroll to position [0, 33]
drag, startPoint x: 444, startPoint y: 216, endPoint x: 342, endPoint y: 218, distance: 101.8
click at [342, 218] on li "Mme THIERRY Helene" at bounding box center [634, 218] width 637 height 14
drag, startPoint x: 481, startPoint y: 225, endPoint x: 394, endPoint y: 233, distance: 87.3
click at [394, 233] on li "Téléphone : 06 26 03 49 55" at bounding box center [634, 232] width 637 height 14
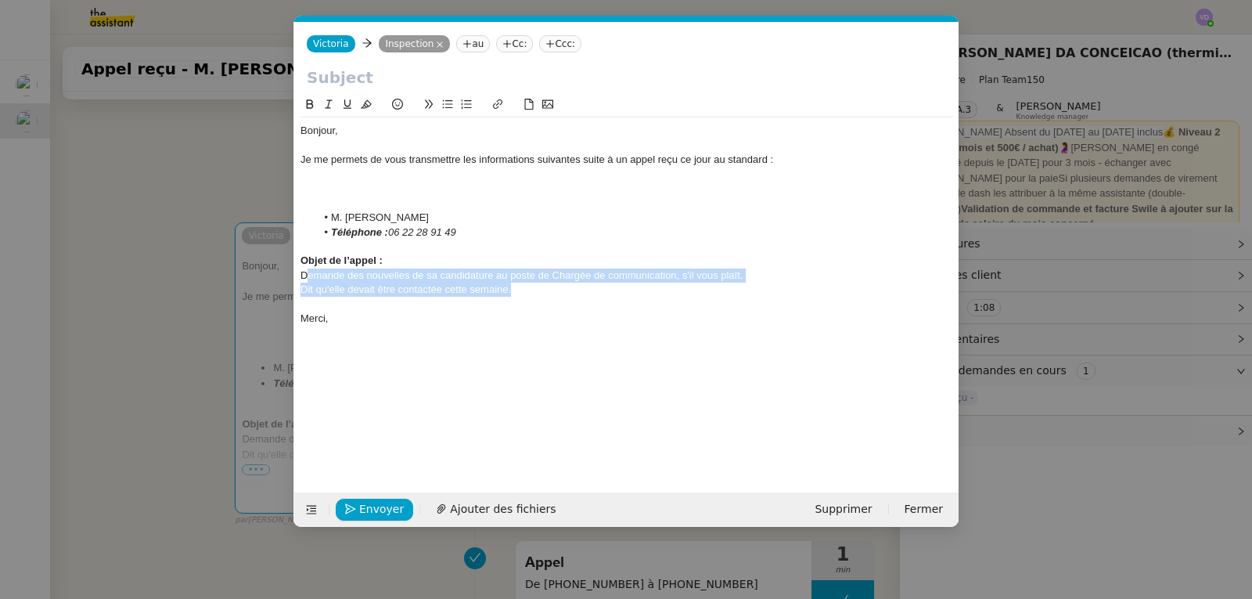
drag, startPoint x: 511, startPoint y: 290, endPoint x: 308, endPoint y: 276, distance: 204.0
click at [308, 276] on div "Bonjour, Je me permets de vous transmettre les informations suivantes suite à u…" at bounding box center [627, 224] width 652 height 214
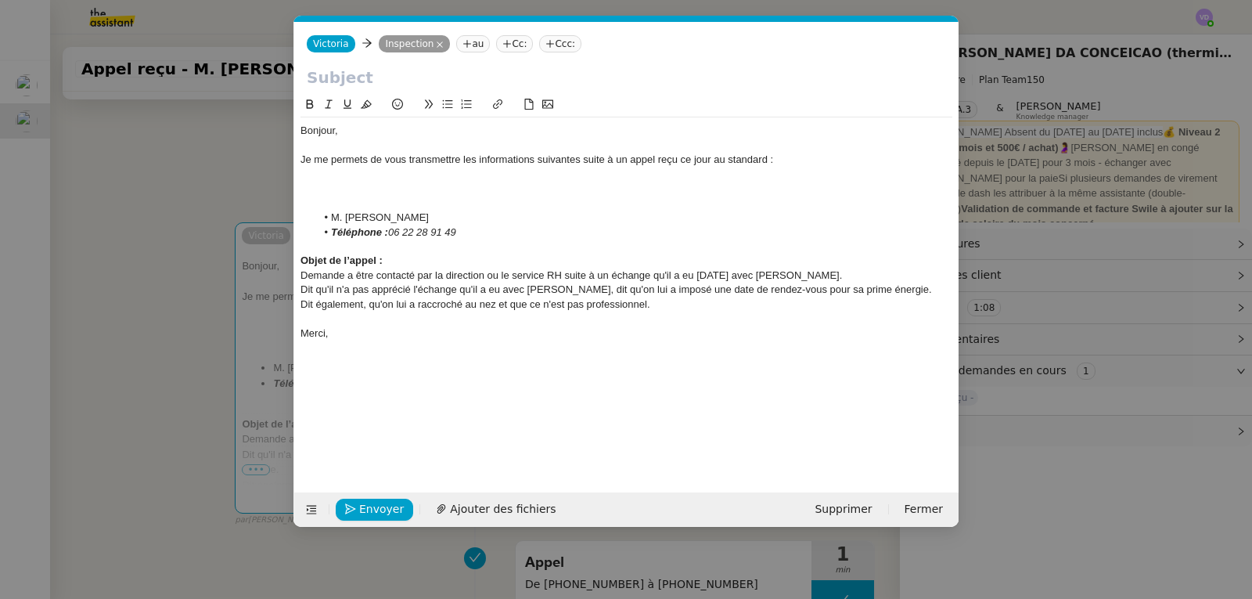
click at [362, 169] on div at bounding box center [627, 175] width 652 height 14
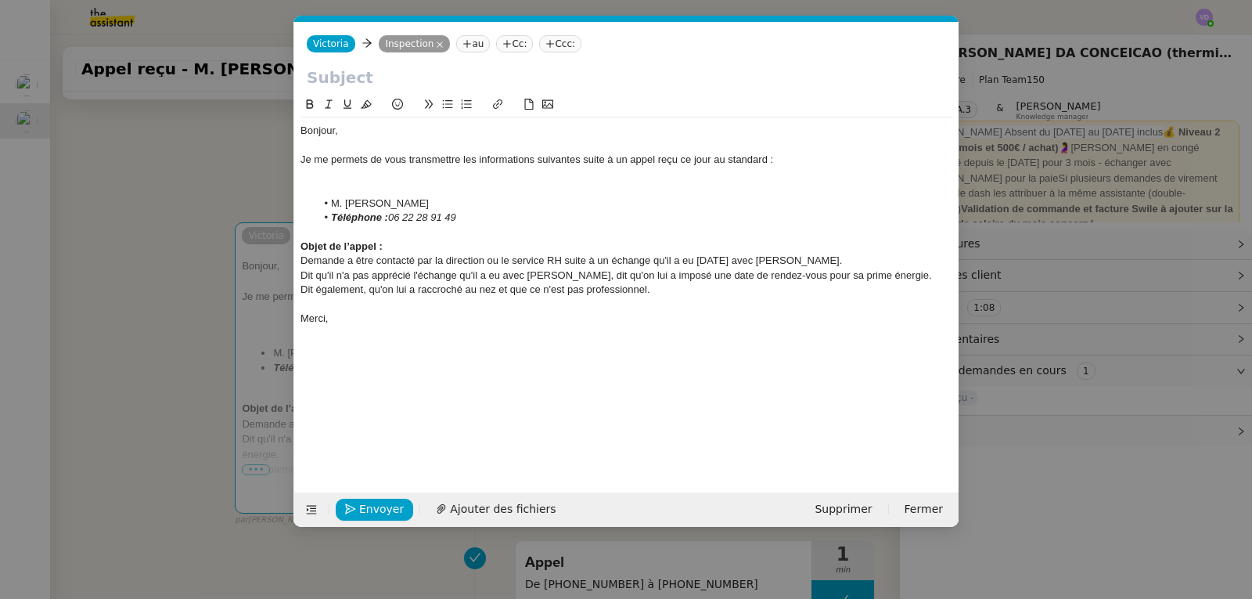
click at [175, 173] on nz-modal-container "Service TA - VOYAGE - PROPOSITION GLOBALE A utiliser dans le cadre de propositi…" at bounding box center [626, 299] width 1252 height 599
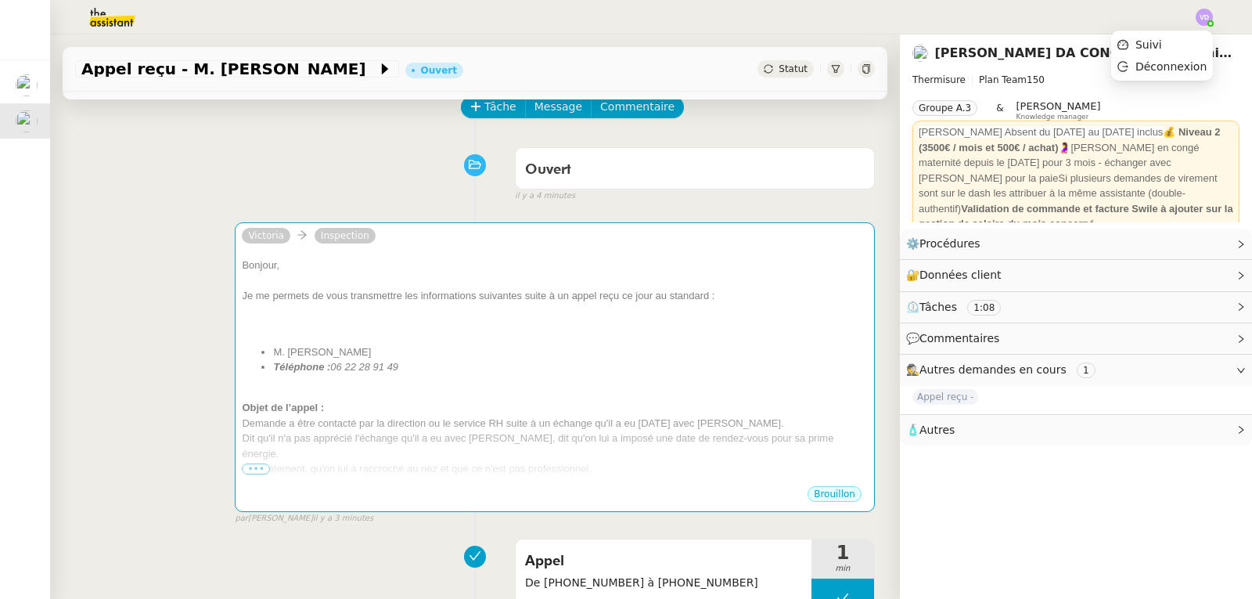
click at [1207, 17] on img at bounding box center [1204, 17] width 17 height 17
click at [1194, 49] on li "Suivi" at bounding box center [1162, 45] width 102 height 22
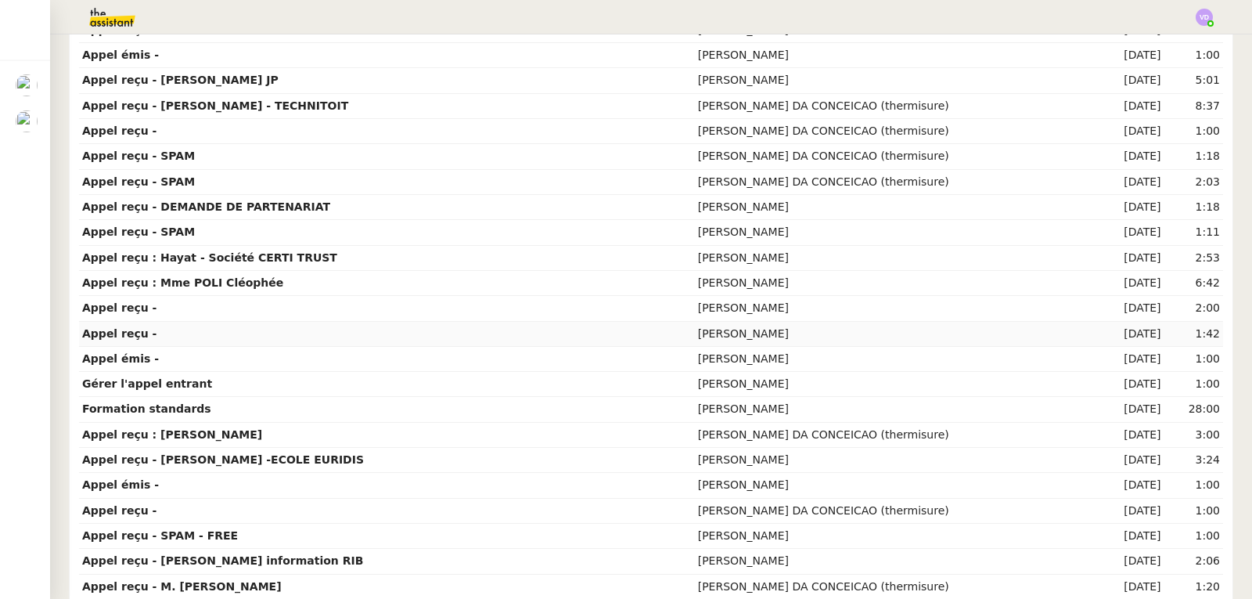
scroll to position [825, 0]
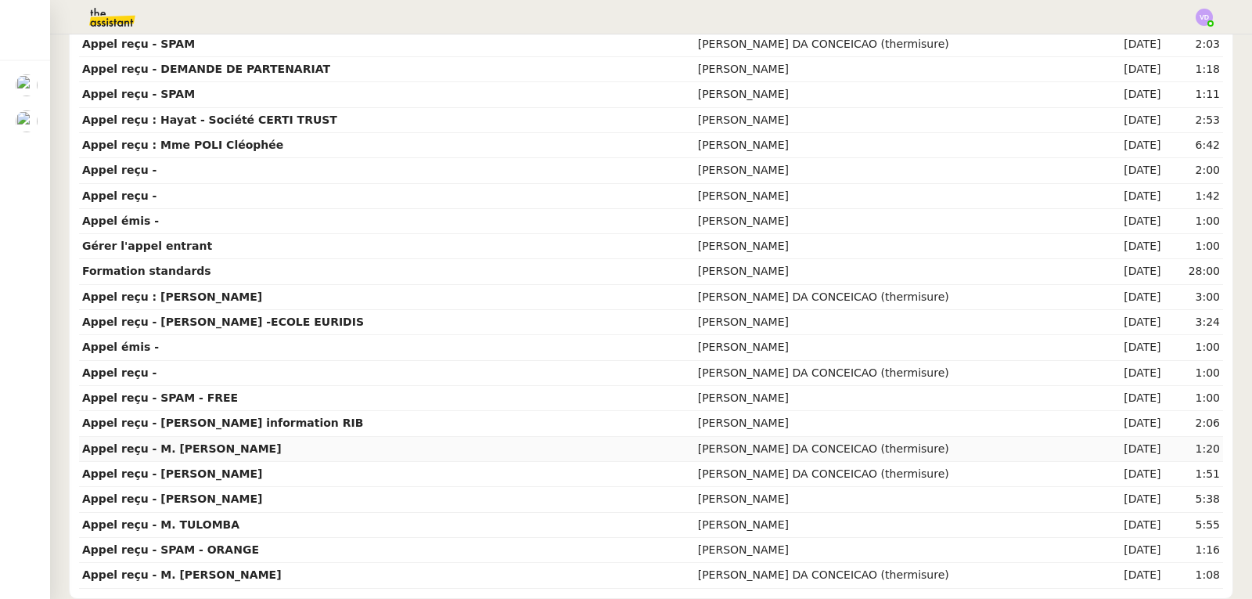
click at [196, 445] on strong "Appel reçu - M. VERIN Marc" at bounding box center [182, 448] width 200 height 13
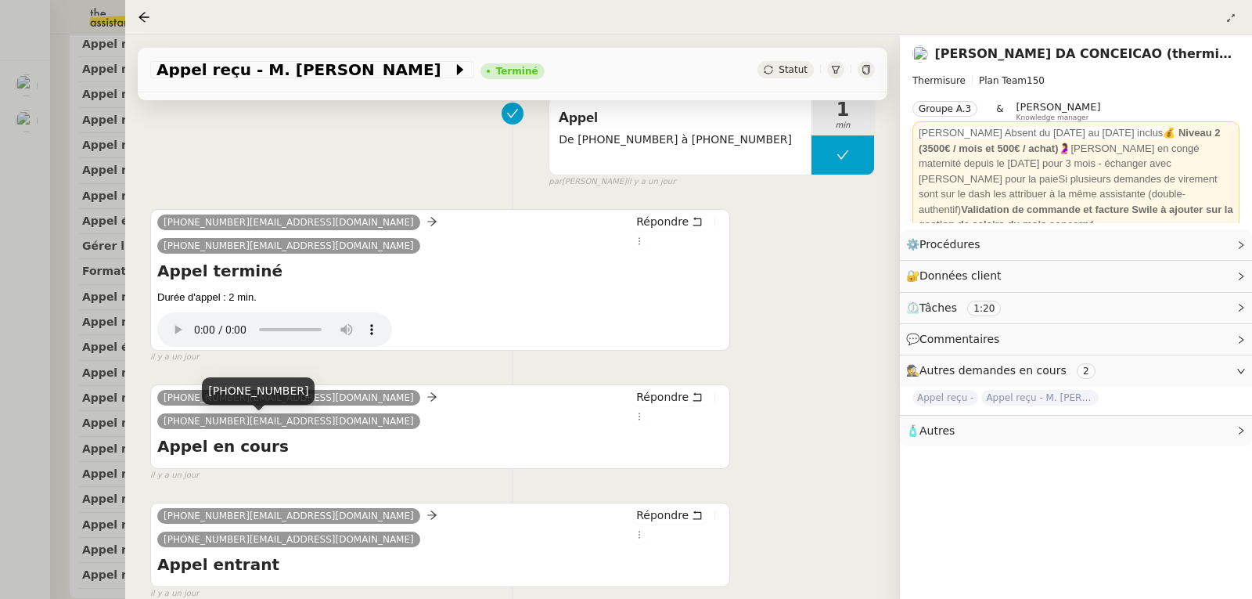
scroll to position [215, 0]
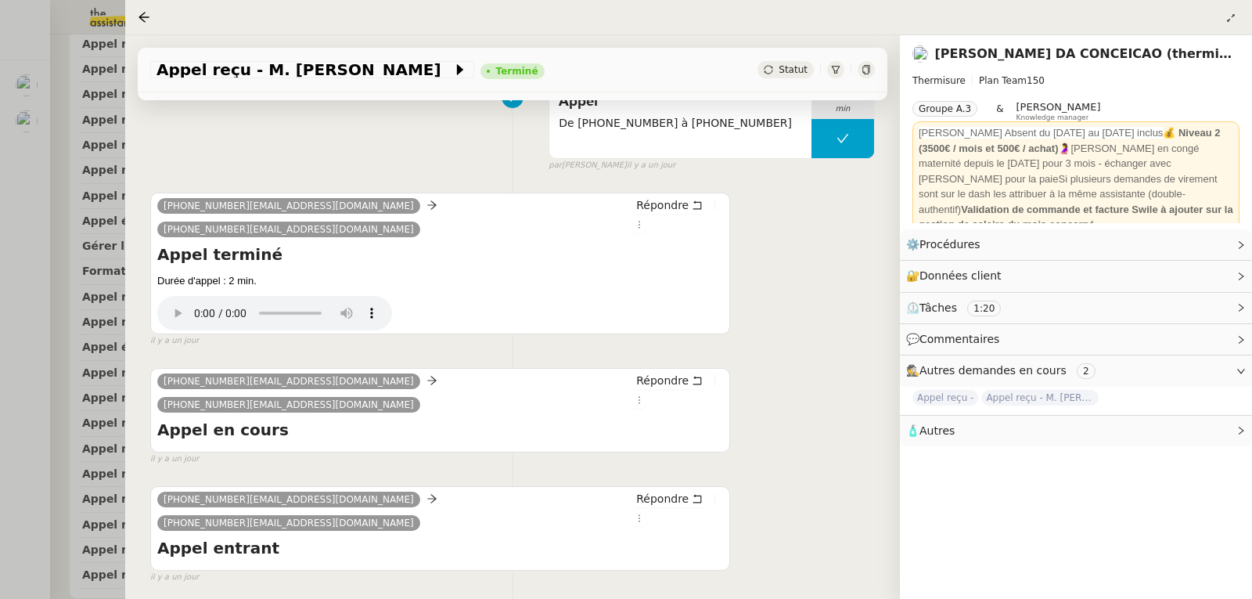
click at [64, 351] on div at bounding box center [626, 299] width 1252 height 599
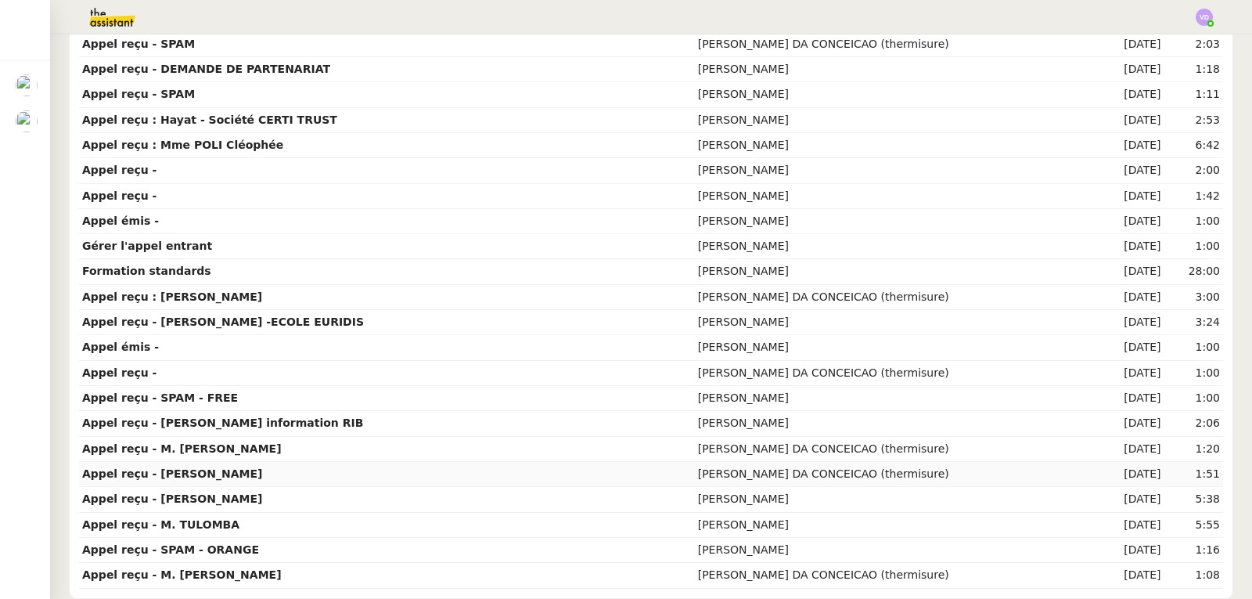
click at [603, 470] on td "Appel reçu - M. BROUTIN" at bounding box center [387, 474] width 616 height 25
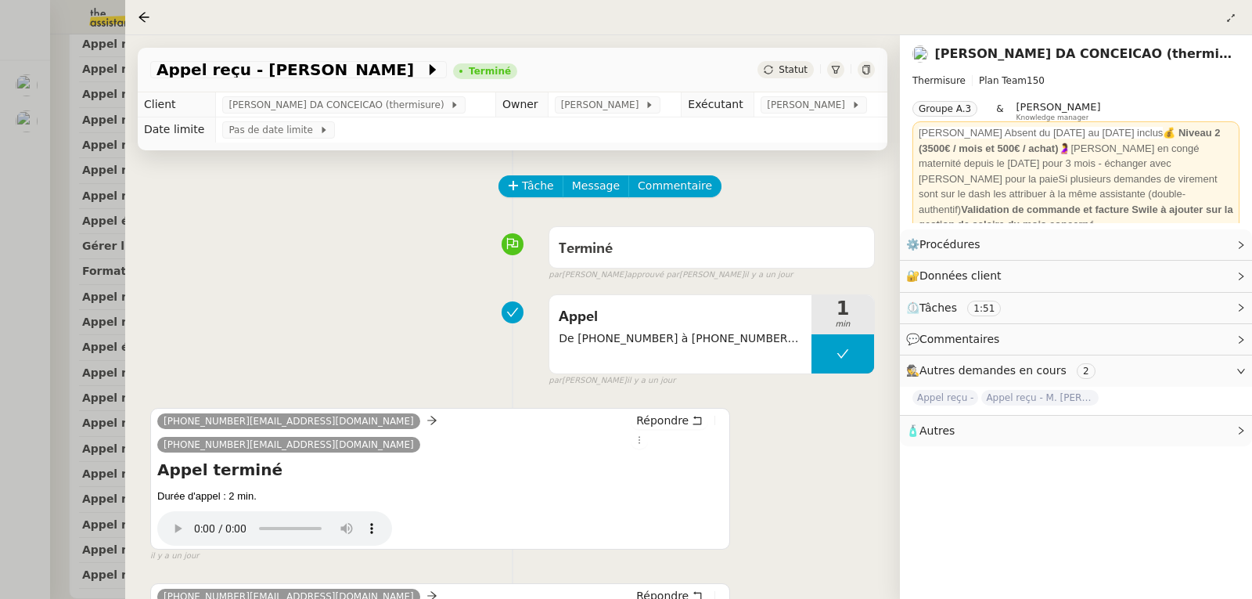
click at [0, 345] on div at bounding box center [626, 299] width 1252 height 599
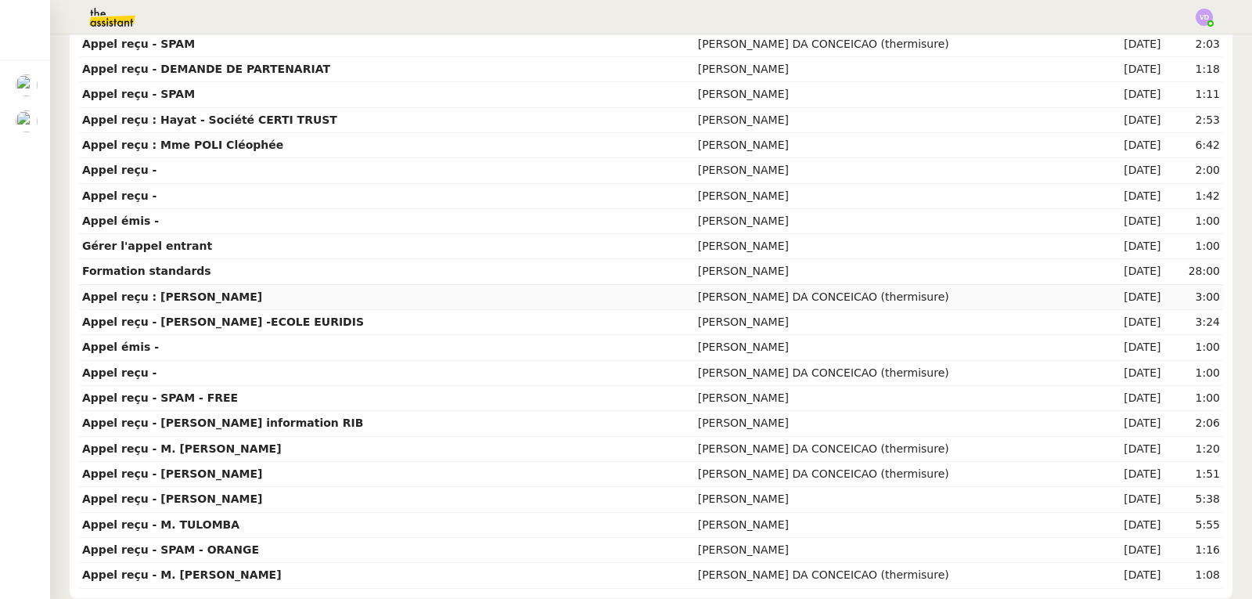
click at [243, 297] on td "Appel reçu : Mme THIERRY Helene" at bounding box center [387, 297] width 616 height 25
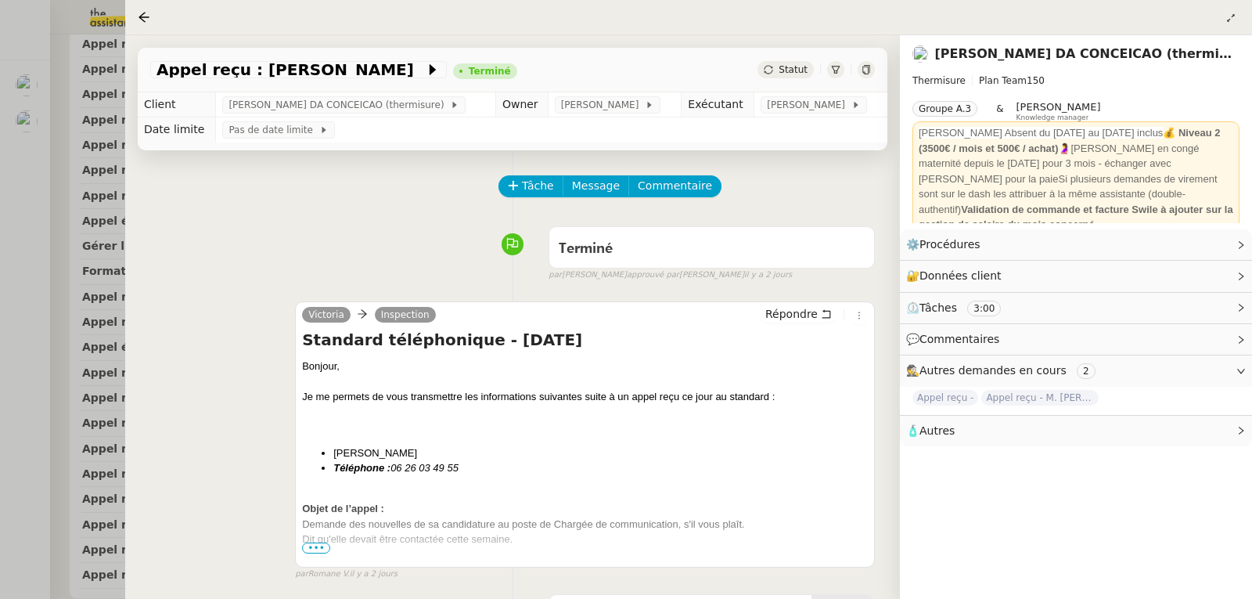
drag, startPoint x: 572, startPoint y: 340, endPoint x: 304, endPoint y: 348, distance: 267.8
click at [304, 348] on h4 "Standard téléphonique - 13/10/2025" at bounding box center [585, 340] width 566 height 22
copy h4 "Standard téléphonique - 13/10/2025"
click at [38, 182] on div at bounding box center [626, 299] width 1252 height 599
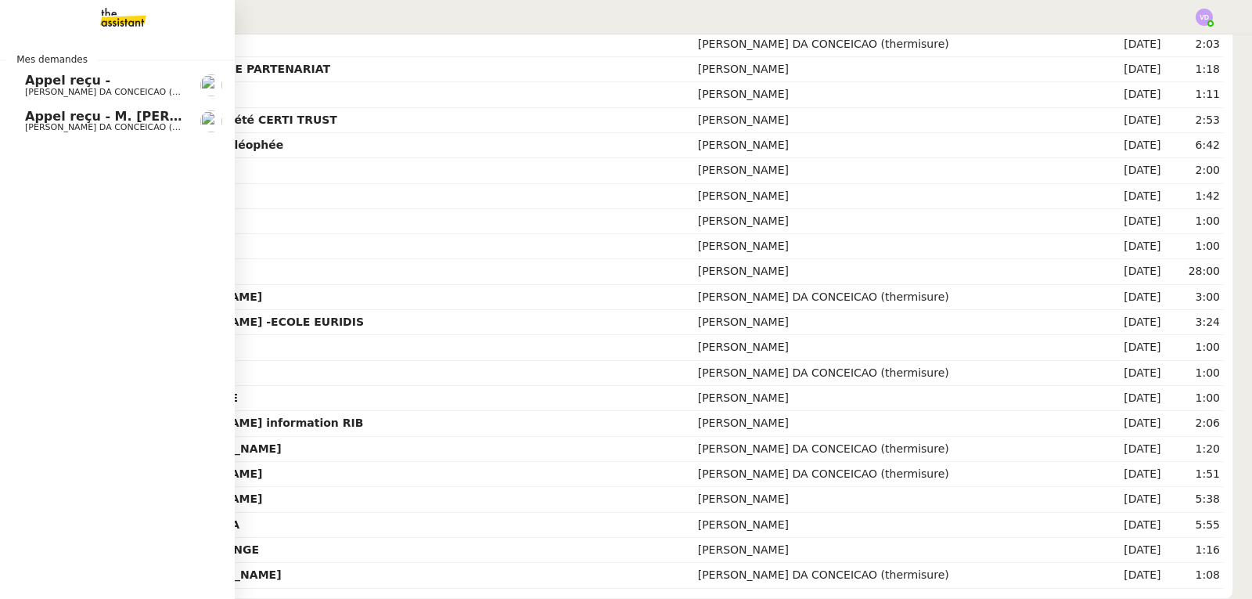
click at [68, 113] on span "Appel reçu - M. VERIN Marc" at bounding box center [139, 116] width 228 height 15
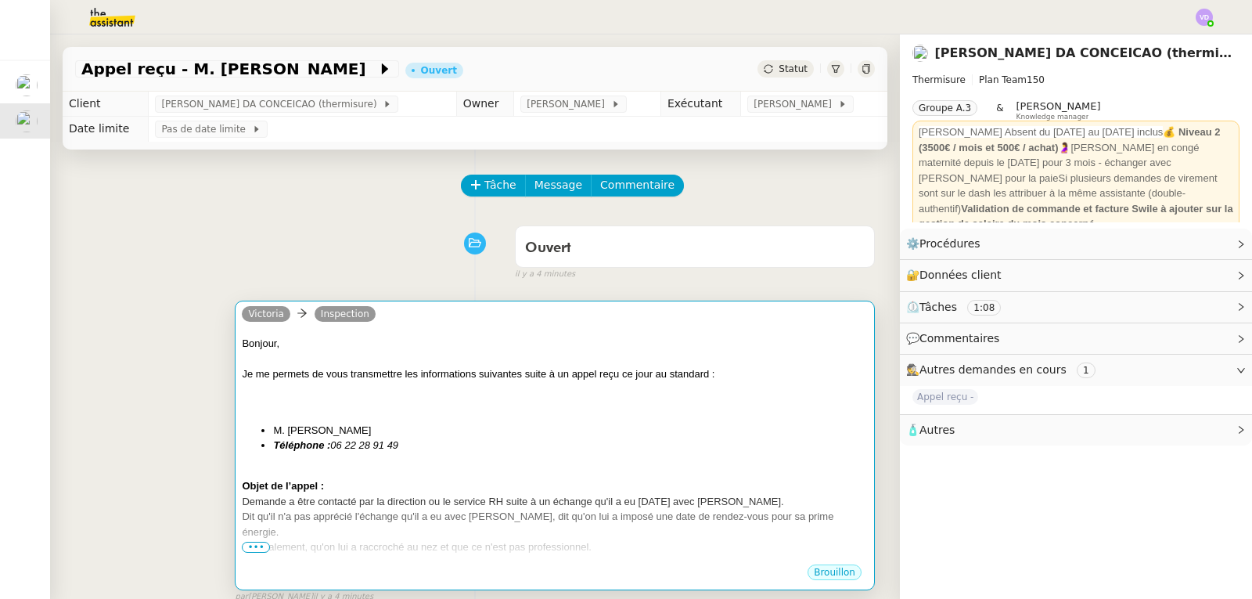
click at [534, 344] on div "Bonjour," at bounding box center [555, 344] width 626 height 16
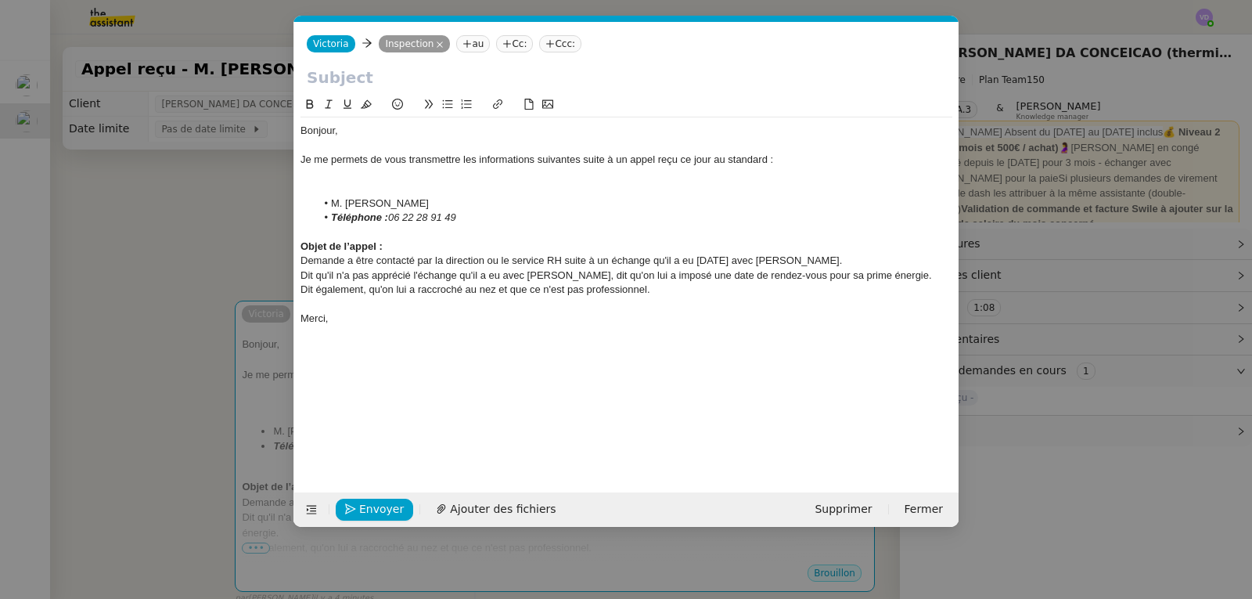
scroll to position [0, 33]
click at [396, 81] on input "text" at bounding box center [626, 77] width 639 height 23
paste input "Standard téléphonique - 13/10/2025"
drag, startPoint x: 508, startPoint y: 77, endPoint x: 494, endPoint y: 81, distance: 14.4
click at [494, 81] on input "Standard téléphonique - 13/10/2025" at bounding box center [626, 77] width 639 height 23
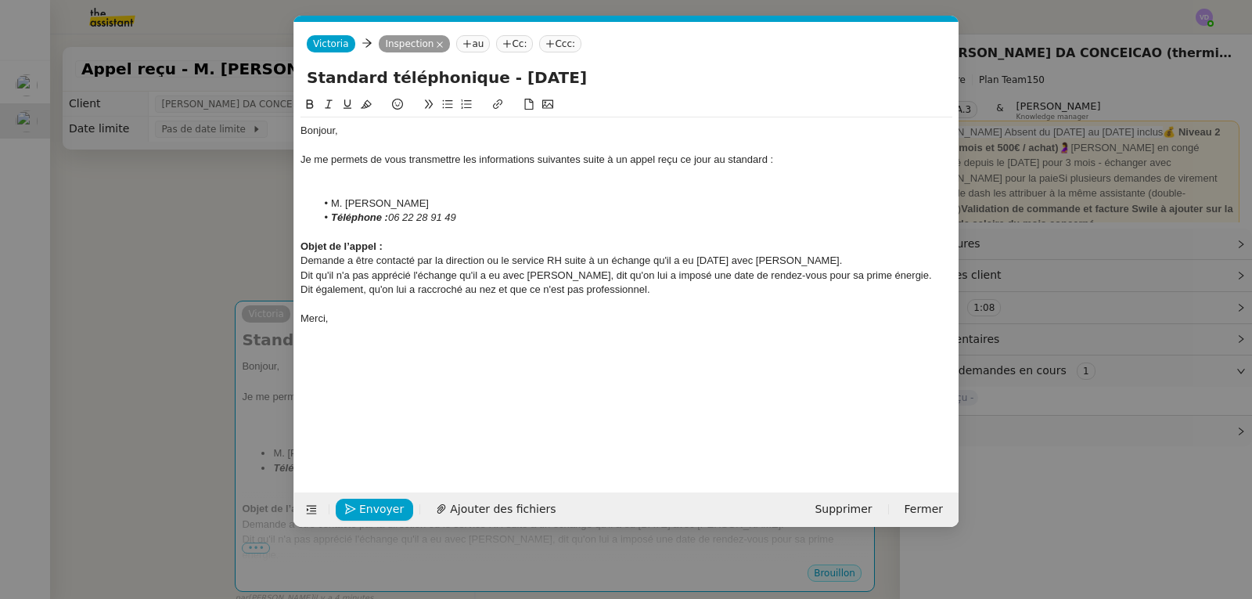
type input "Standard téléphonique - 15/10/2025"
click at [787, 258] on div "Demande a être contacté par la direction ou le service RH suite à un échange qu…" at bounding box center [627, 261] width 652 height 14
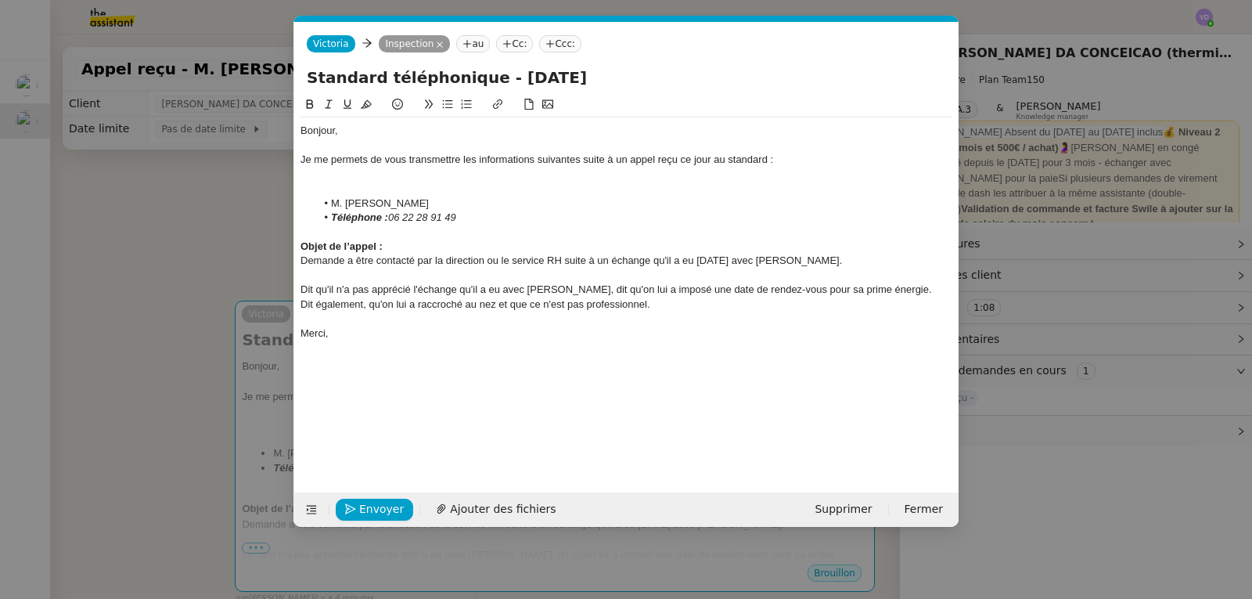
click at [654, 310] on div "Dit également, qu'on lui a raccroché au nez et que ce n'est pas professionnel." at bounding box center [627, 304] width 652 height 14
click at [383, 511] on span "Envoyer" at bounding box center [381, 509] width 45 height 18
click at [383, 511] on span "Confirmer l'envoi" at bounding box center [406, 509] width 94 height 18
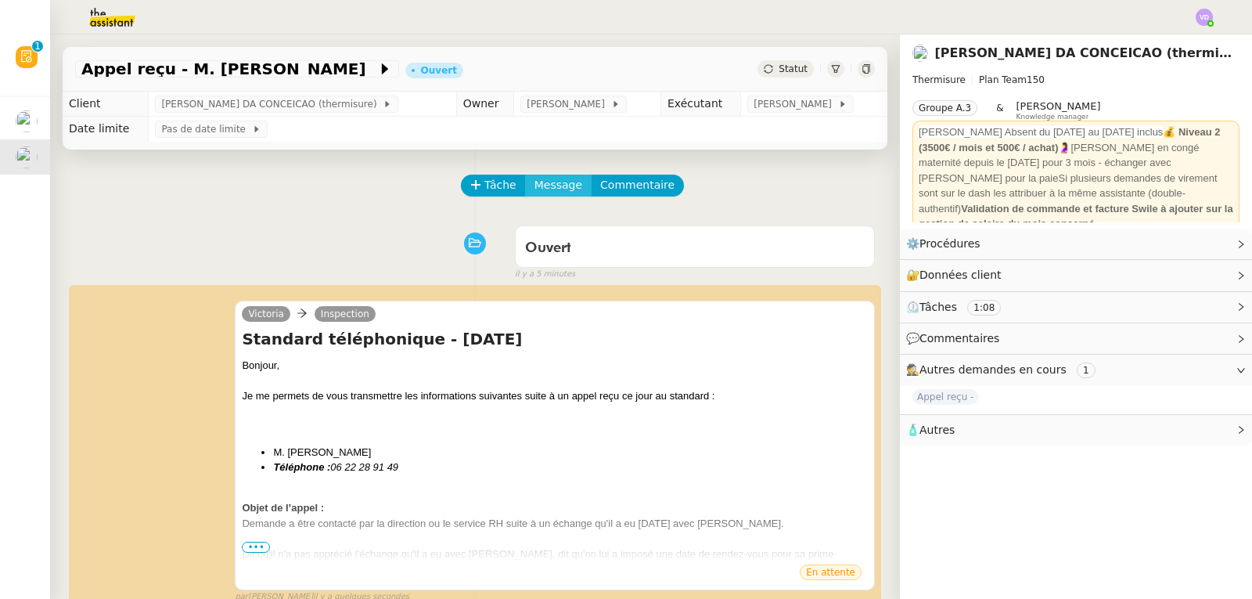
click at [548, 193] on span "Message" at bounding box center [559, 185] width 48 height 18
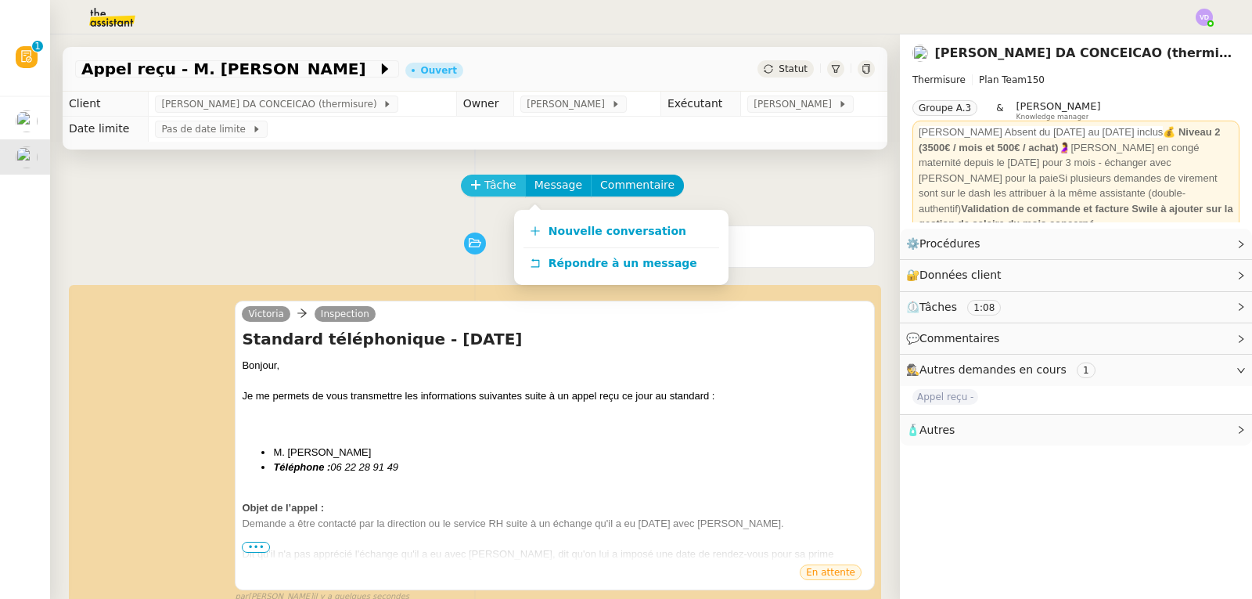
click at [485, 186] on span "Tâche" at bounding box center [501, 185] width 32 height 18
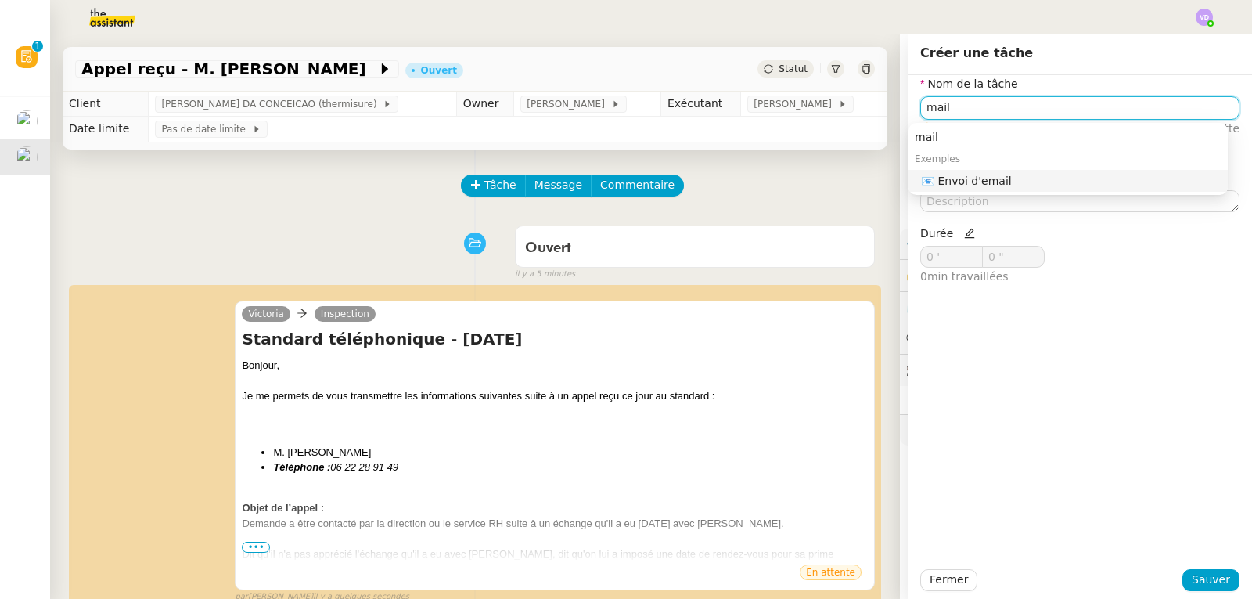
click at [1008, 190] on nz-auto-option "📧 Envoi d'email" at bounding box center [1068, 181] width 319 height 22
type input "Envoi d'email"
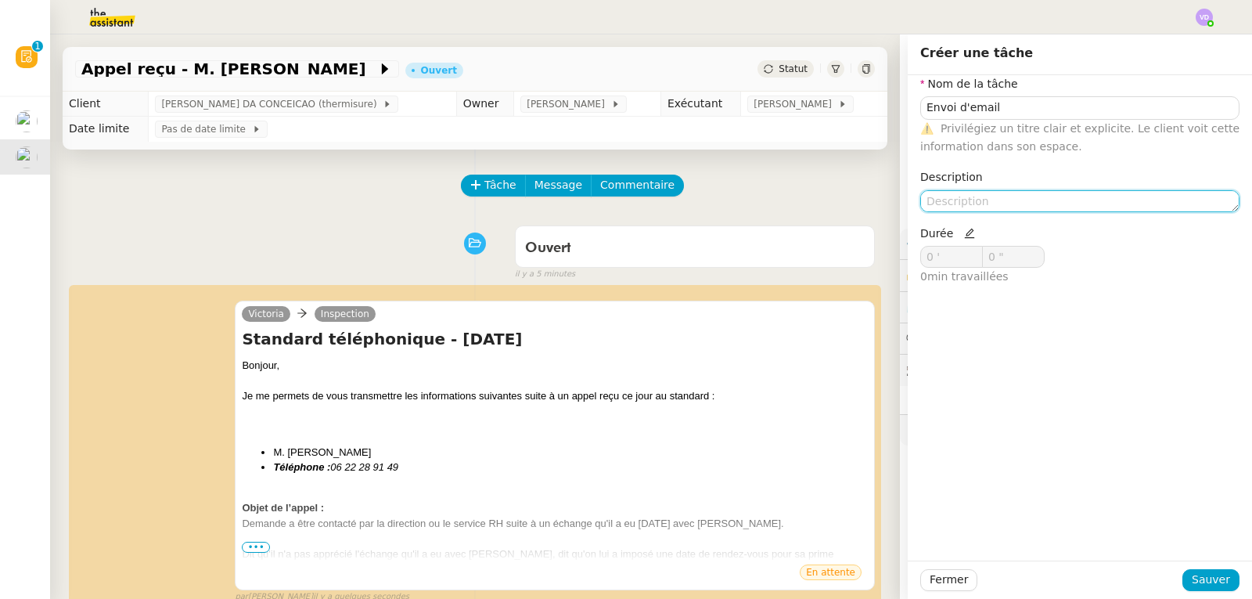
click at [999, 201] on textarea at bounding box center [1080, 201] width 319 height 22
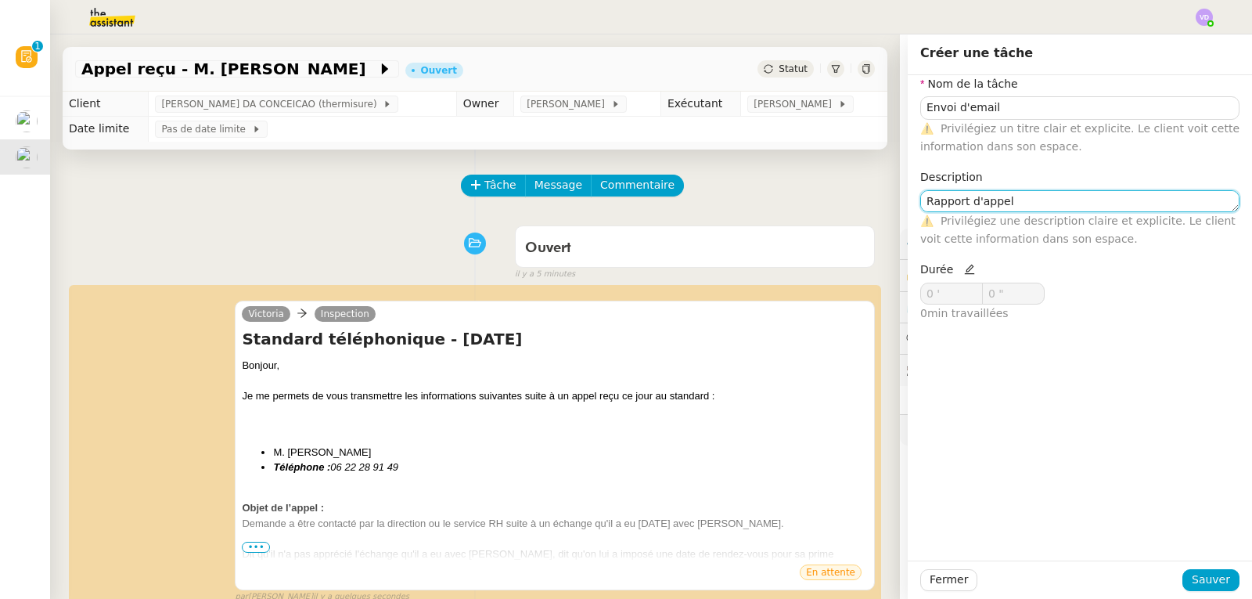
type textarea "Rapport d'appel"
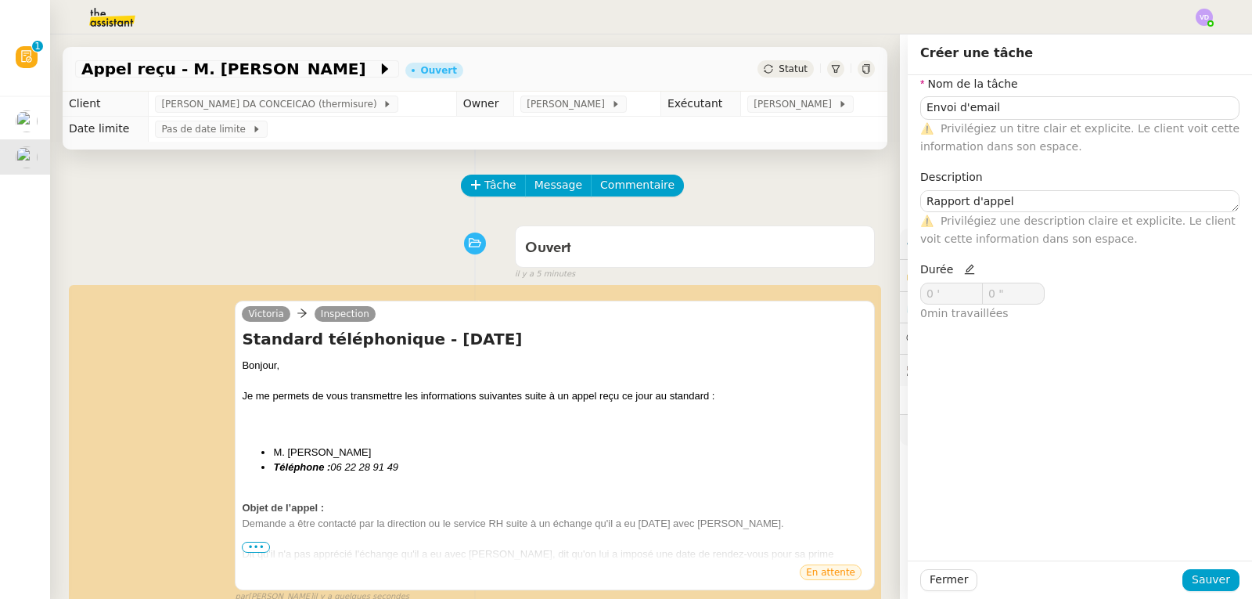
click at [964, 272] on icon at bounding box center [969, 269] width 11 height 11
drag, startPoint x: 936, startPoint y: 283, endPoint x: 903, endPoint y: 297, distance: 36.1
click at [914, 297] on div "Durée 0 ' 0 " 0 min travaillées" at bounding box center [997, 298] width 166 height 74
type input "2 '"
click at [1202, 589] on button "Sauver" at bounding box center [1211, 580] width 57 height 22
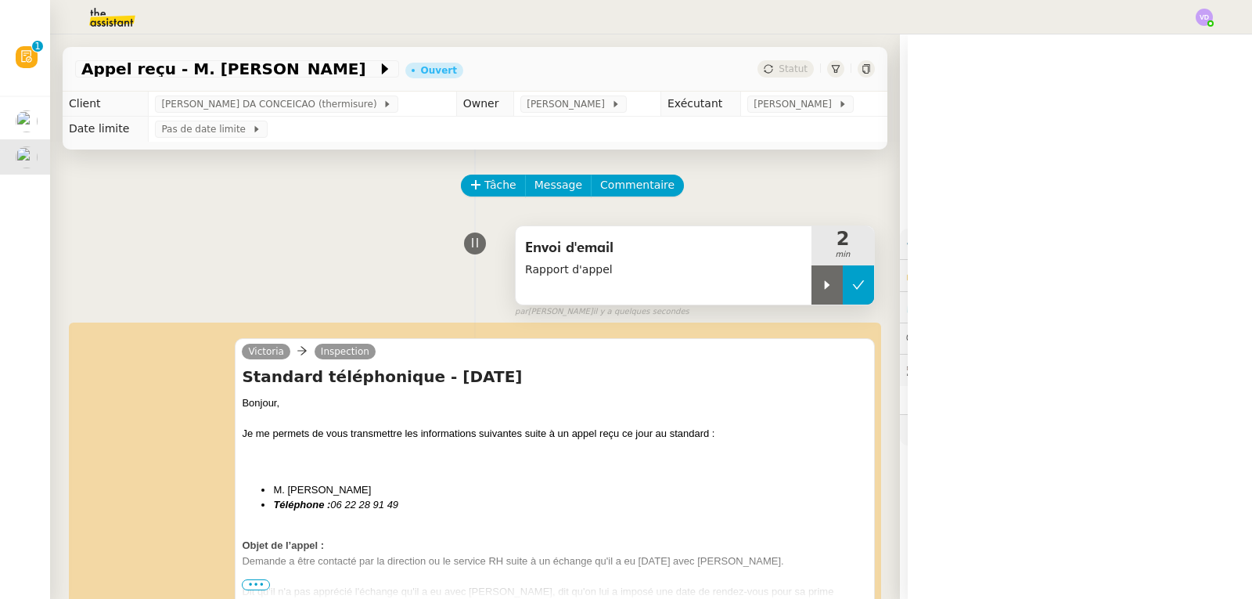
click at [852, 294] on button at bounding box center [858, 284] width 31 height 39
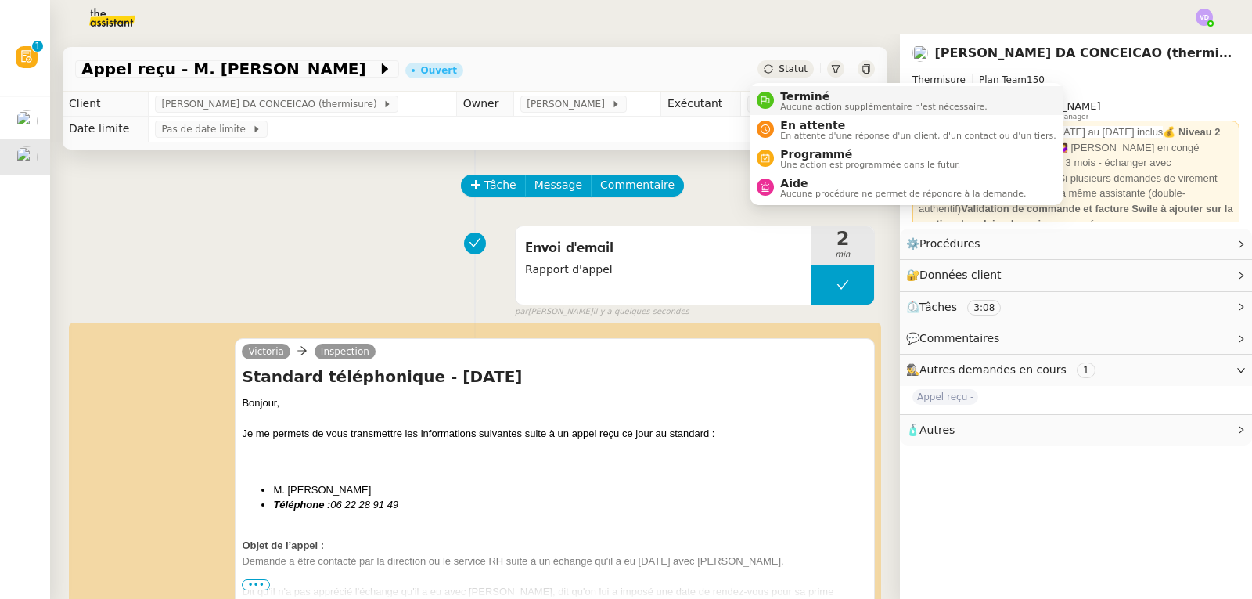
click at [795, 106] on span "Aucune action supplémentaire n'est nécessaire." at bounding box center [883, 107] width 207 height 9
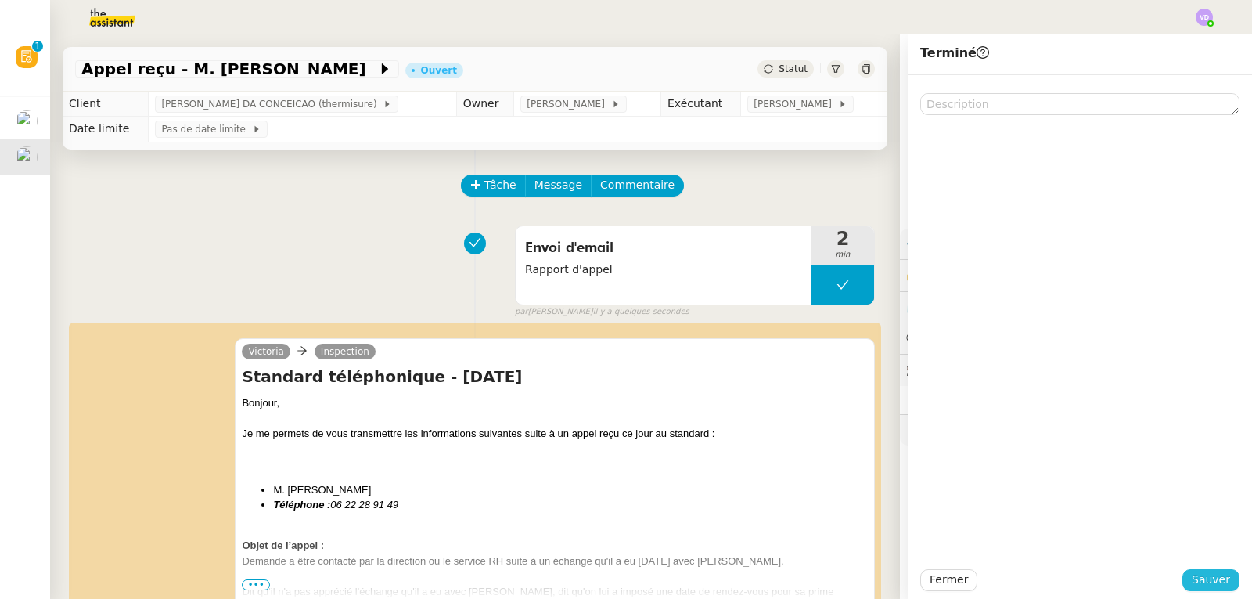
click at [1192, 589] on span "Sauver" at bounding box center [1211, 580] width 38 height 18
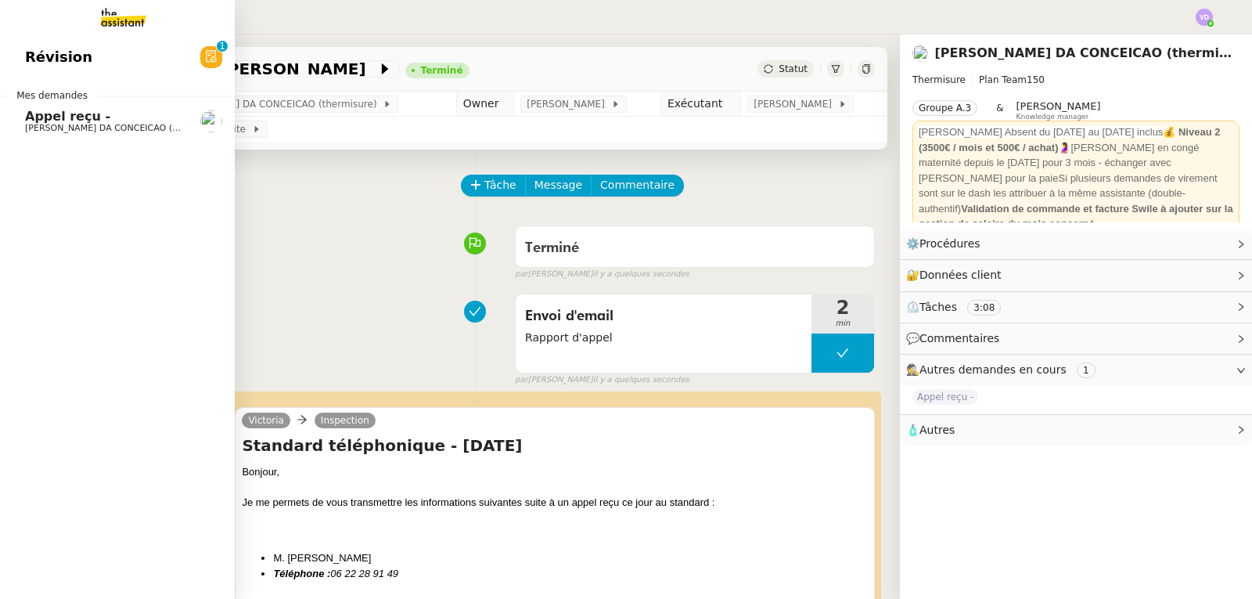
click at [81, 123] on span "Charles DA CONCEICAO (thermisure)" at bounding box center [123, 128] width 197 height 10
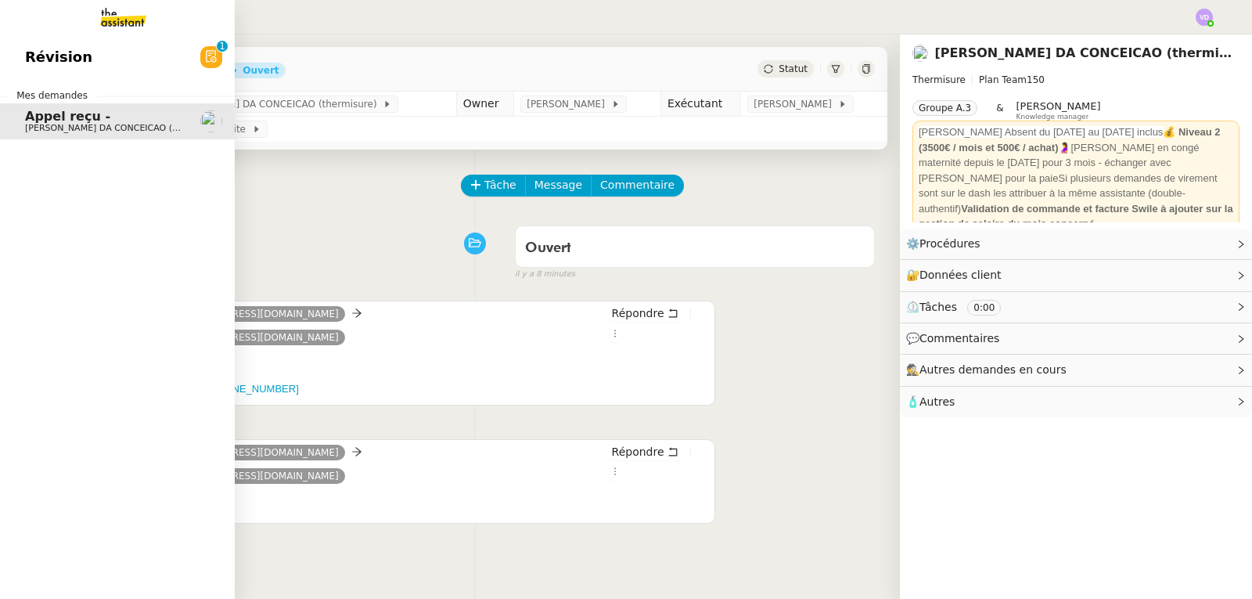
click at [114, 118] on span "Appel reçu -" at bounding box center [104, 117] width 158 height 14
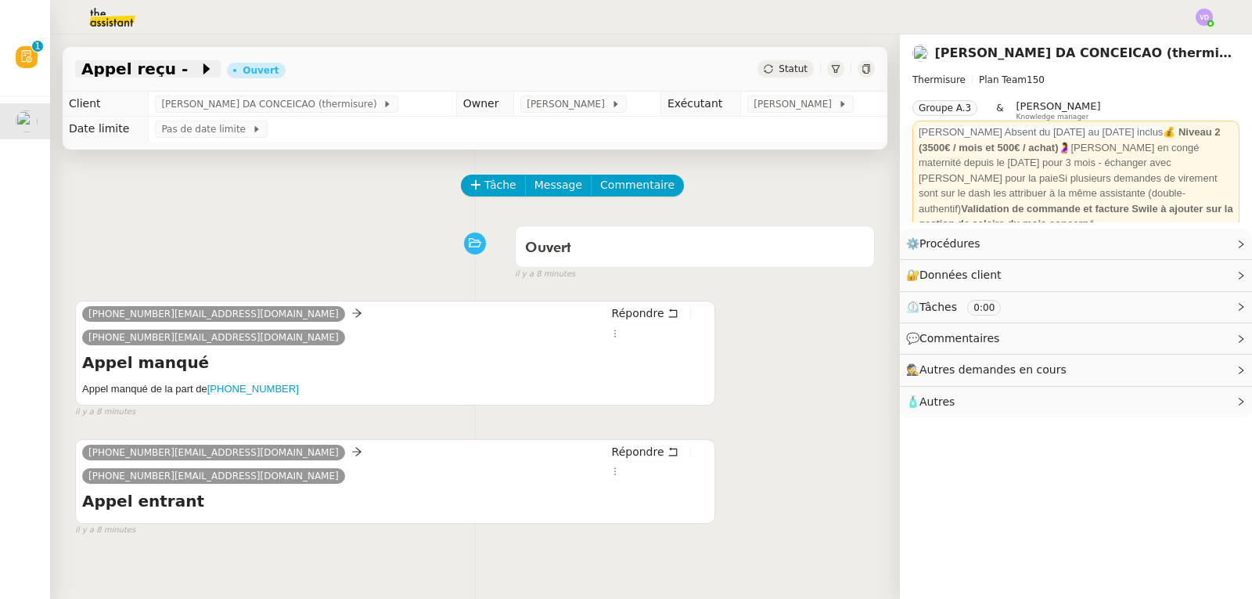
click at [144, 66] on span "Appel reçu -" at bounding box center [139, 69] width 117 height 16
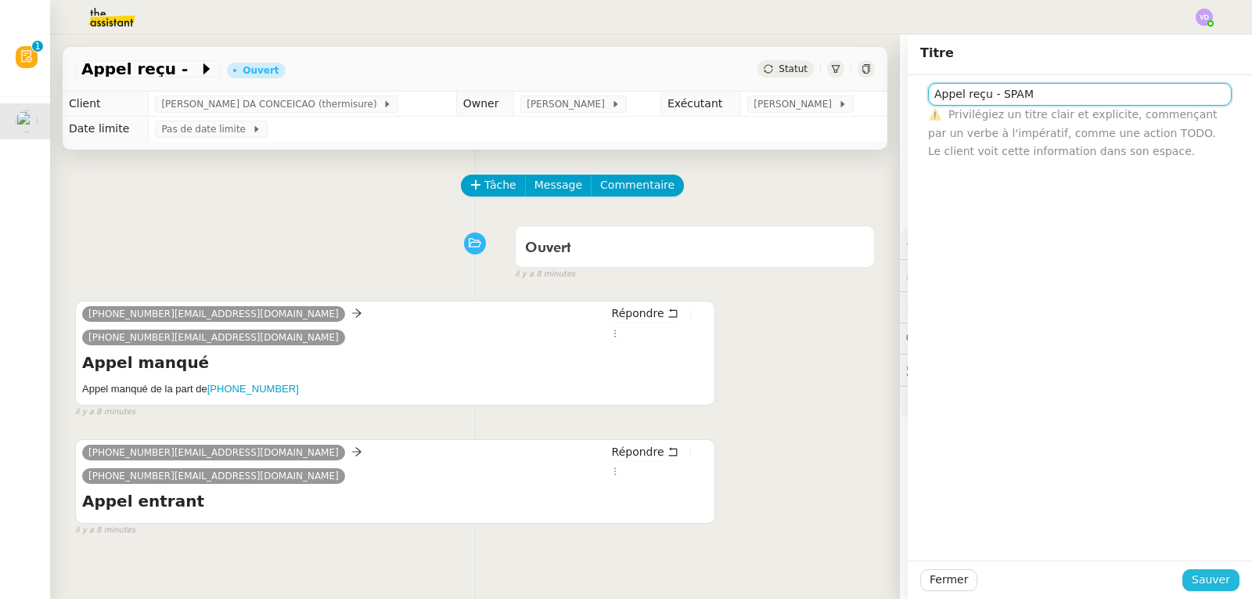
type input "Appel reçu - SPAM"
click at [1220, 571] on button "Sauver" at bounding box center [1211, 580] width 57 height 22
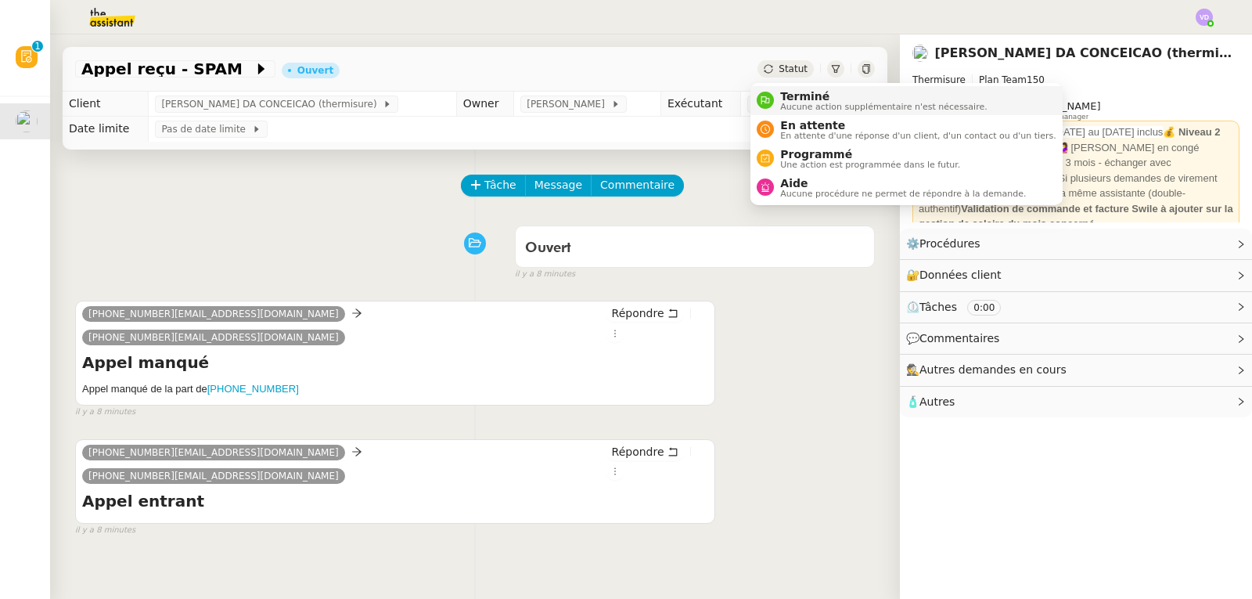
click at [807, 99] on span "Terminé" at bounding box center [883, 96] width 207 height 13
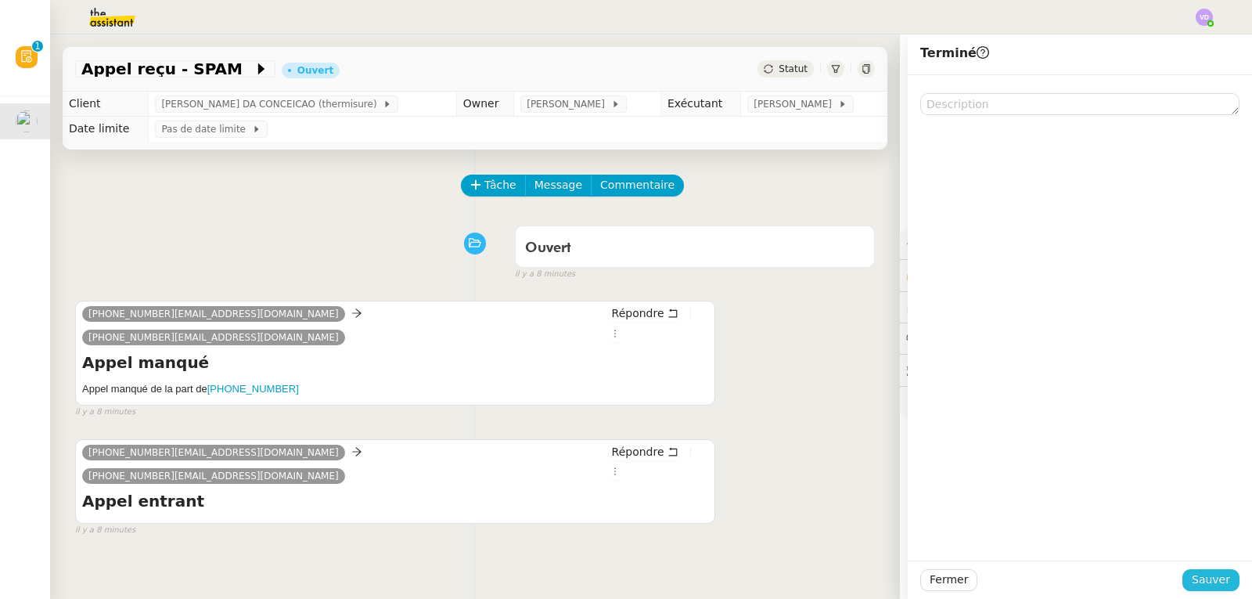
click at [1194, 578] on span "Sauver" at bounding box center [1211, 580] width 38 height 18
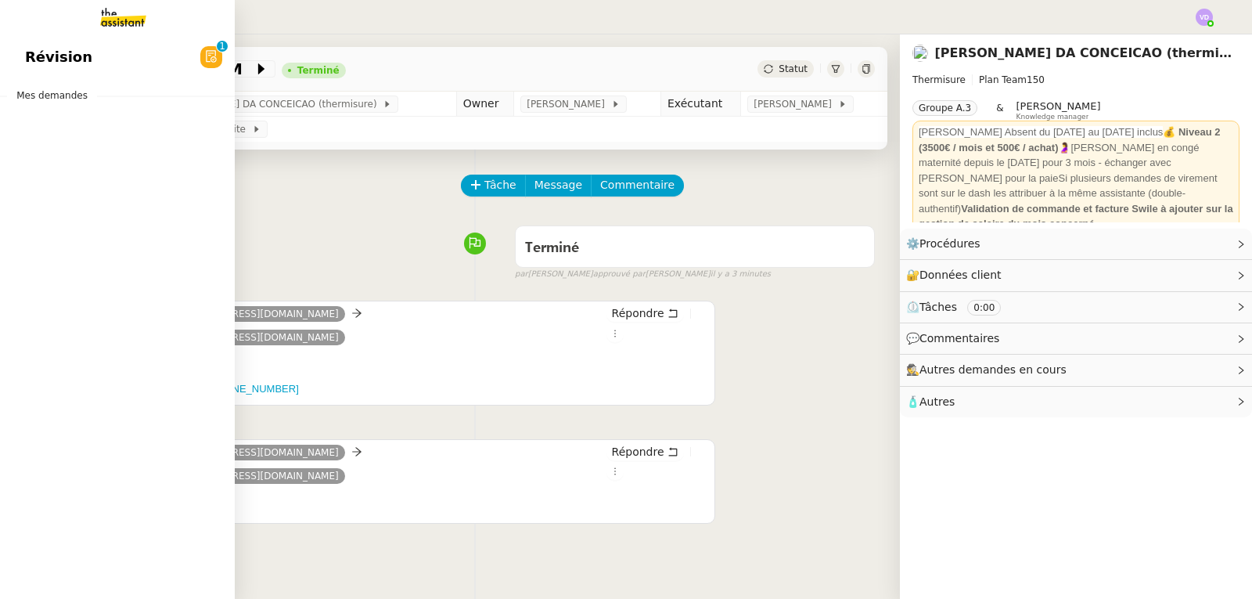
click at [34, 49] on span "Révision" at bounding box center [58, 56] width 67 height 23
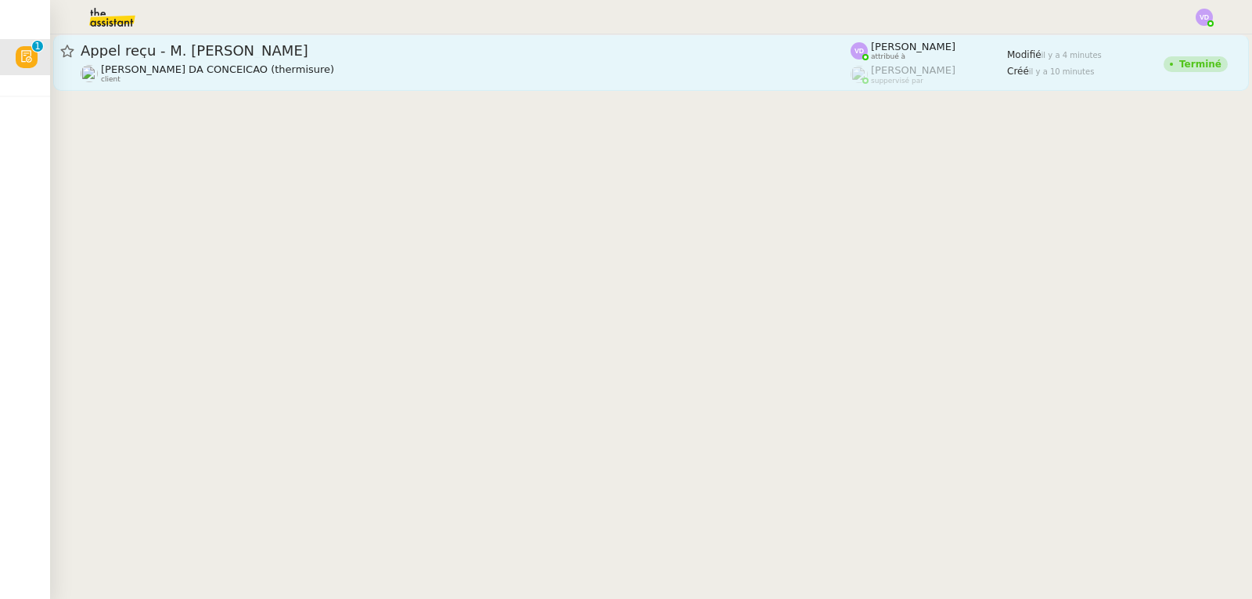
click at [420, 68] on div "Charles DA CONCEICAO (thermisure) client" at bounding box center [466, 73] width 770 height 20
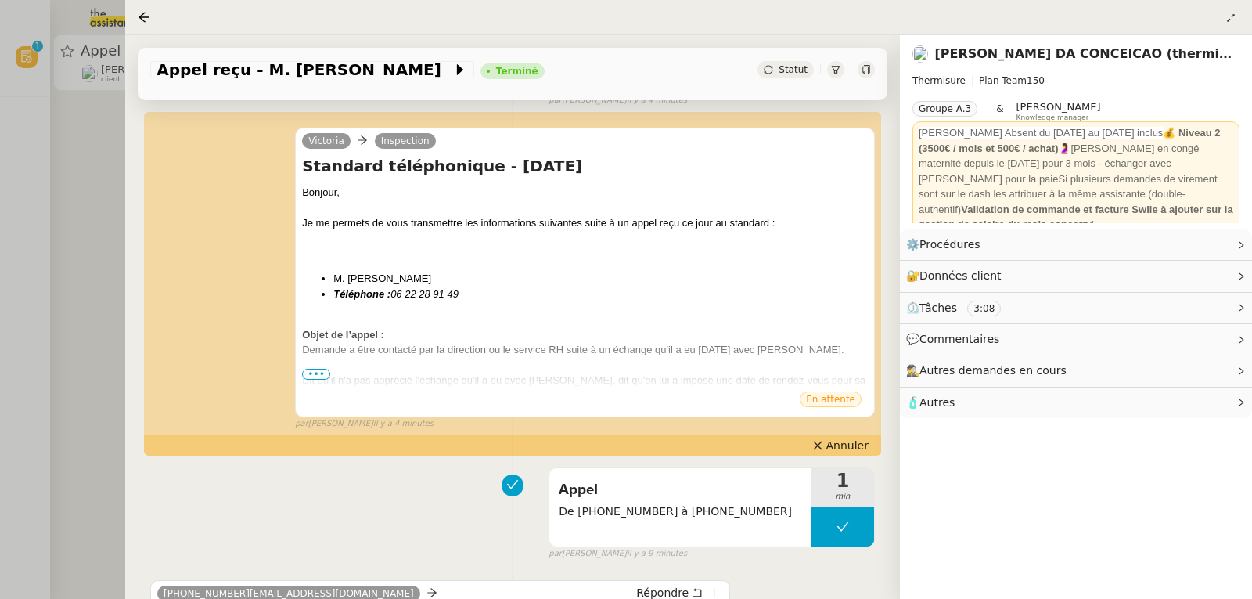
scroll to position [313, 0]
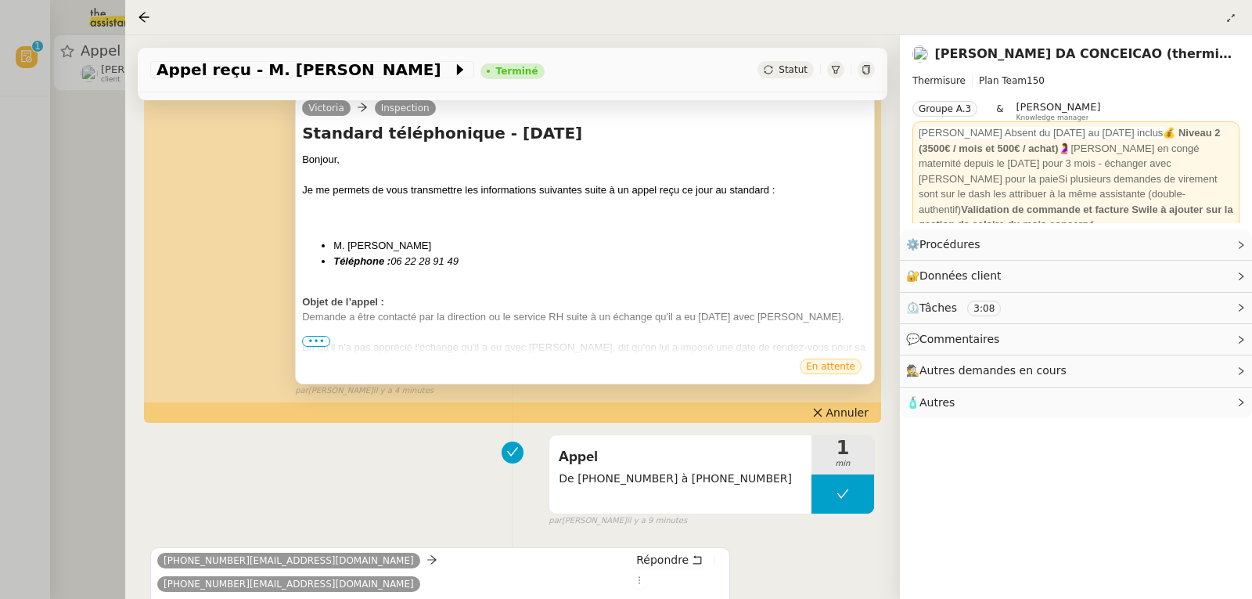
click at [322, 342] on span "•••" at bounding box center [316, 341] width 28 height 11
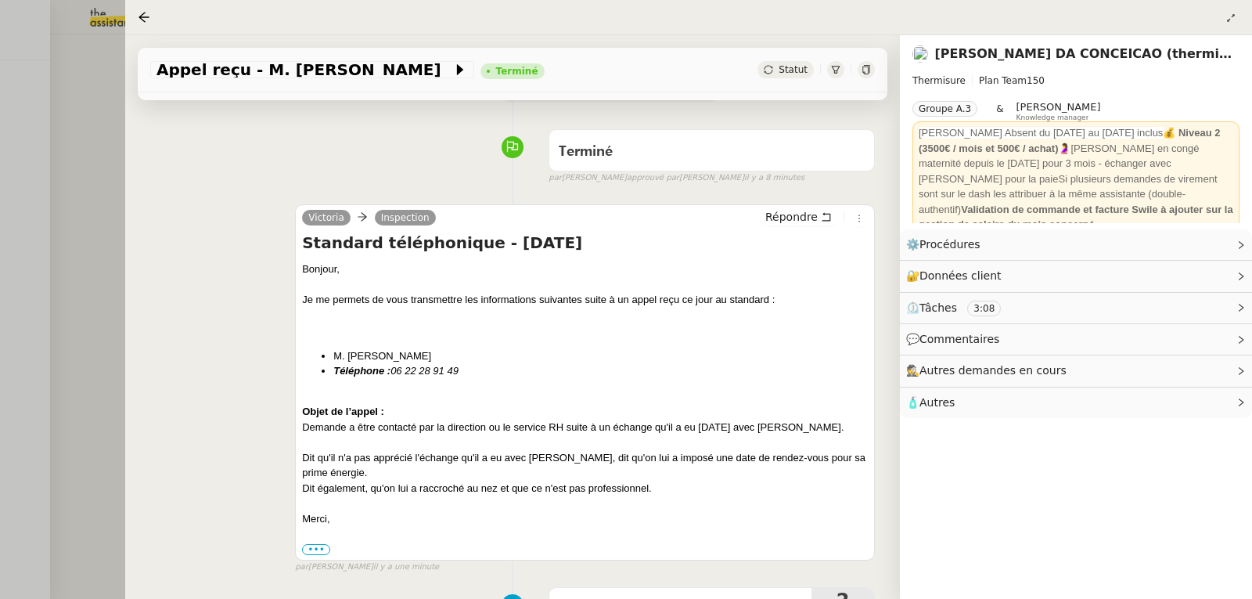
scroll to position [0, 0]
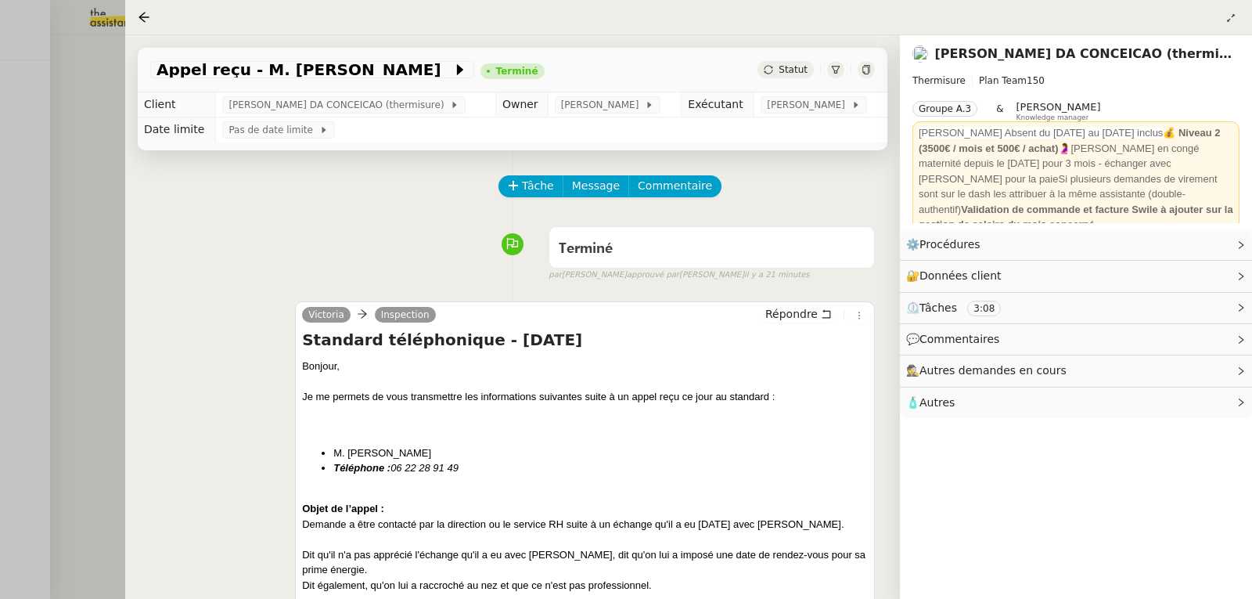
click at [87, 211] on div at bounding box center [626, 299] width 1252 height 599
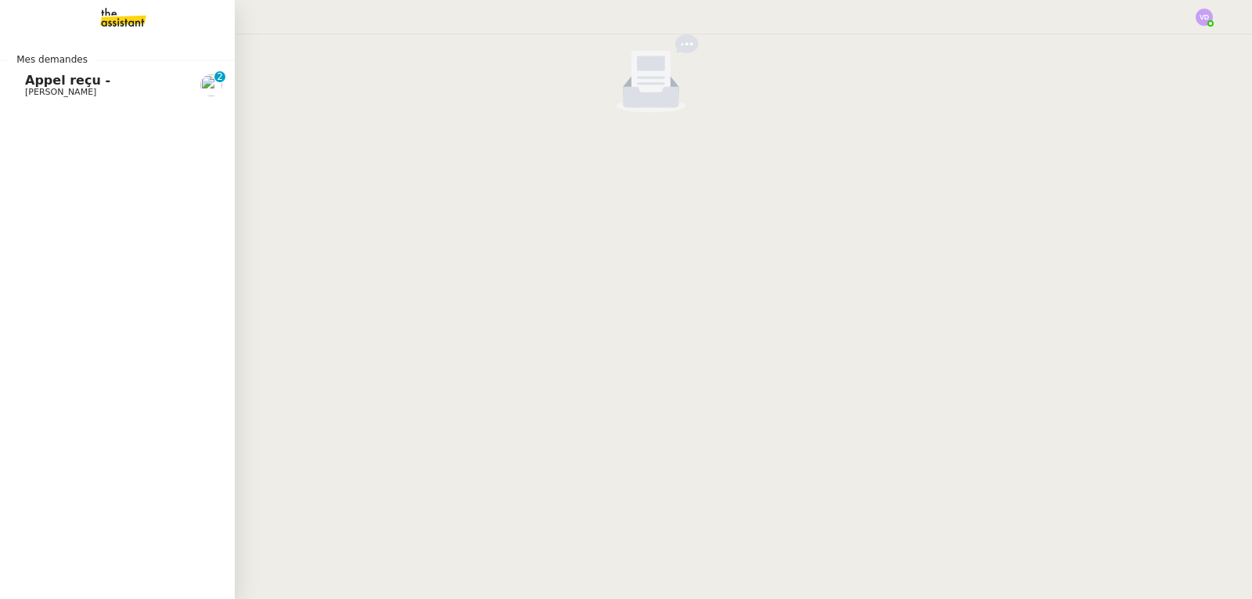
click at [53, 80] on span "Appel reçu -" at bounding box center [67, 80] width 85 height 15
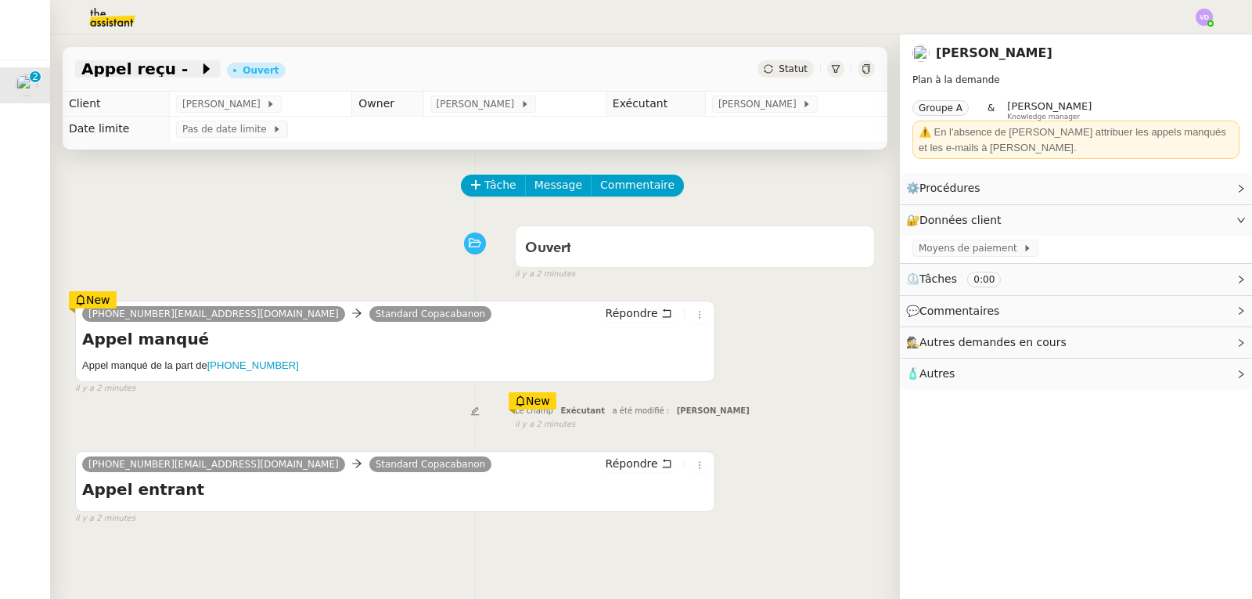
click at [127, 67] on span "Appel reçu -" at bounding box center [139, 69] width 117 height 16
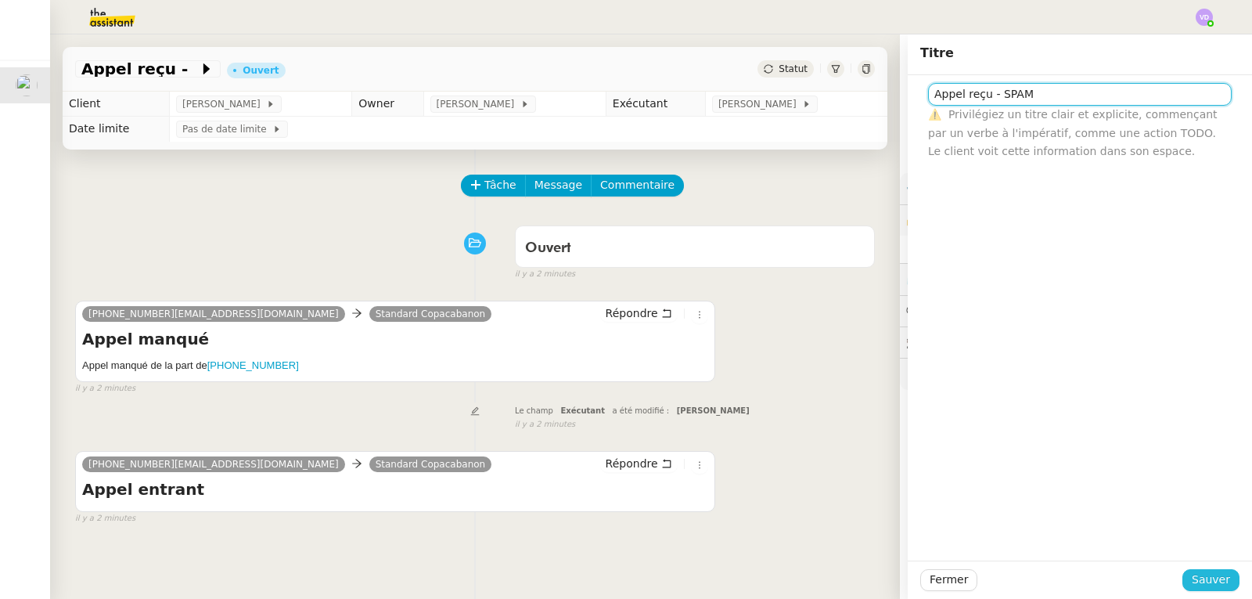
type input "Appel reçu - SPAM"
click at [1196, 586] on span "Sauver" at bounding box center [1211, 580] width 38 height 18
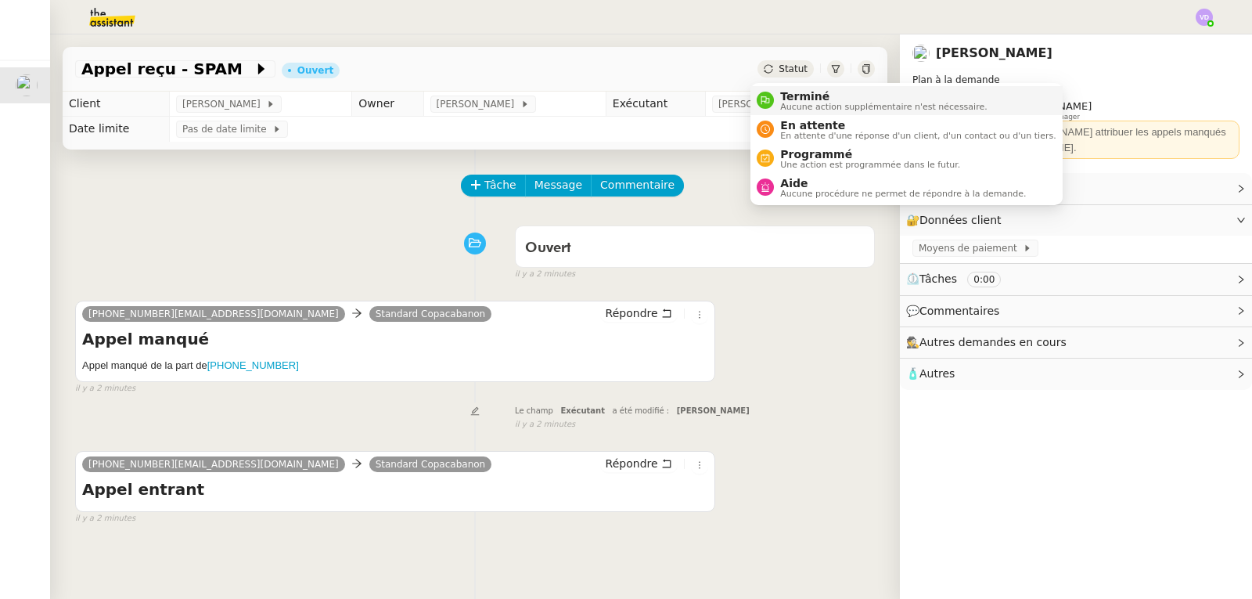
click at [793, 97] on span "Terminé" at bounding box center [883, 96] width 207 height 13
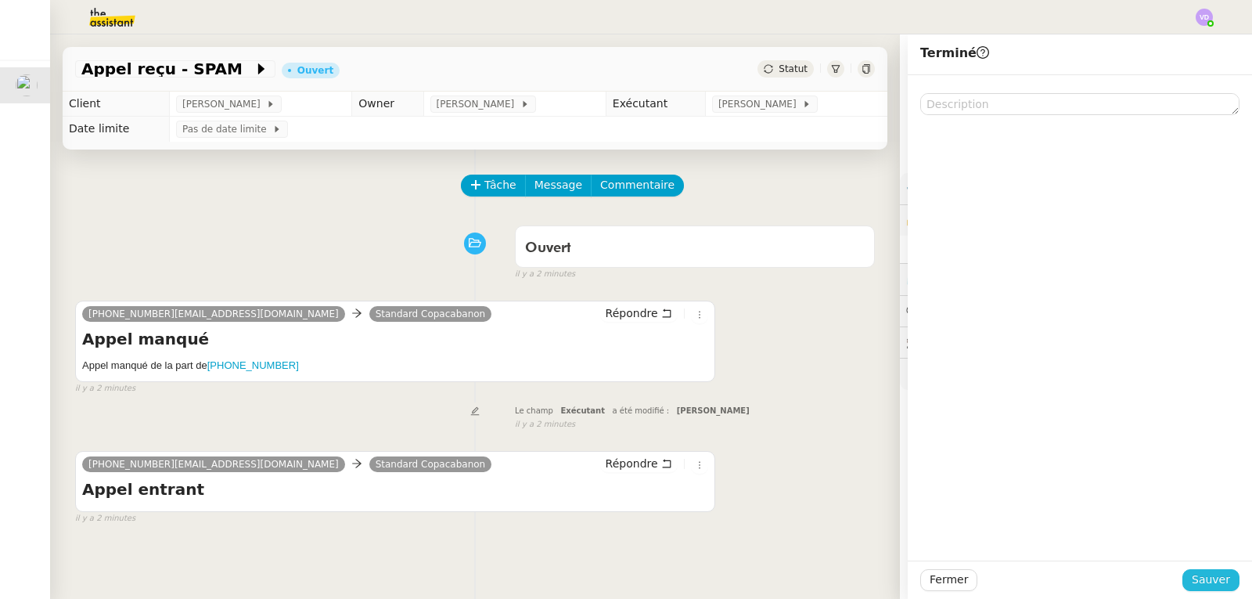
click at [1192, 577] on span "Sauver" at bounding box center [1211, 580] width 38 height 18
